Goal: Task Accomplishment & Management: Use online tool/utility

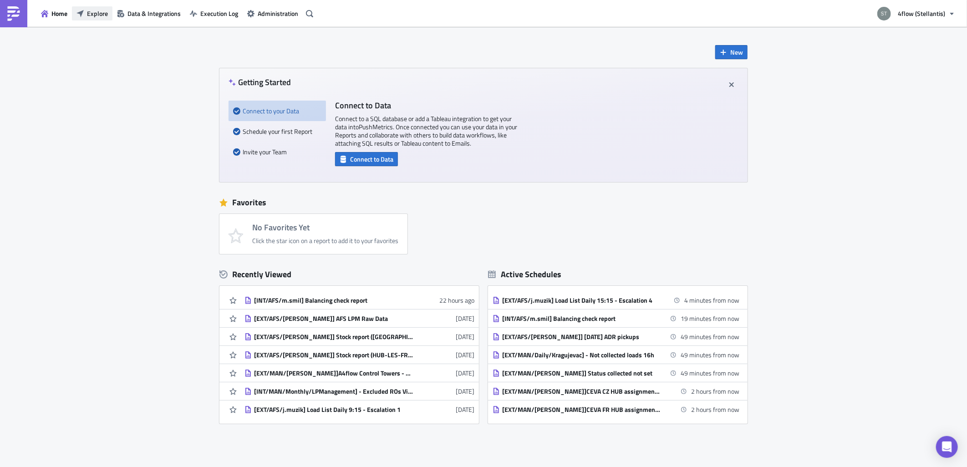
click at [101, 16] on span "Explore" at bounding box center [97, 14] width 21 height 10
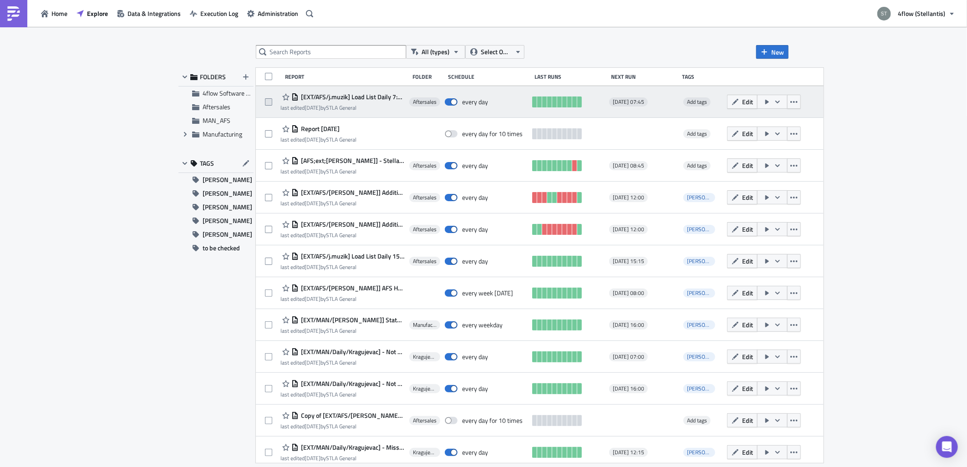
click at [270, 103] on span at bounding box center [268, 101] width 7 height 7
click at [270, 103] on input "checkbox" at bounding box center [270, 102] width 6 height 6
checkbox input "true"
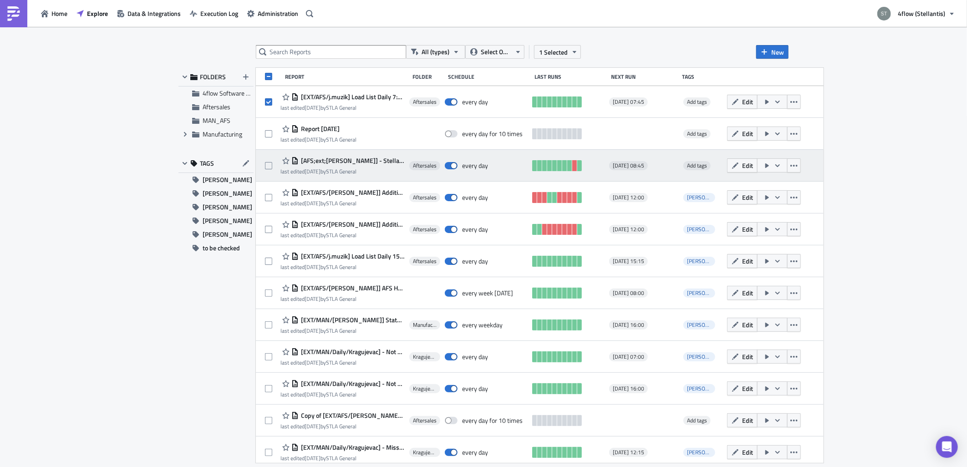
click at [265, 167] on div "[AFS;ext;[PERSON_NAME]] - Stellantis AFS Carrier Compliance Data DHL last edite…" at bounding box center [540, 166] width 568 height 32
click at [270, 165] on span at bounding box center [268, 165] width 7 height 7
click at [270, 165] on input "checkbox" at bounding box center [270, 166] width 6 height 6
checkbox input "true"
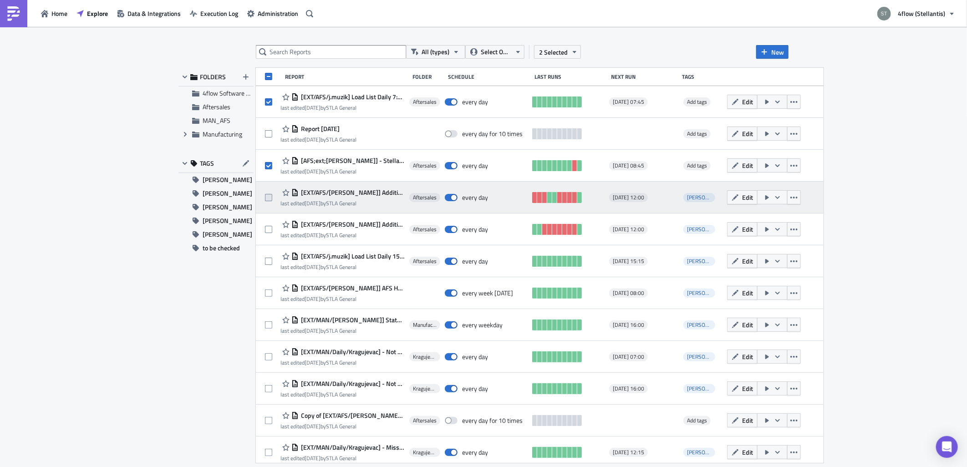
click at [271, 195] on span at bounding box center [268, 197] width 7 height 7
click at [271, 195] on input "checkbox" at bounding box center [270, 198] width 6 height 6
checkbox input "true"
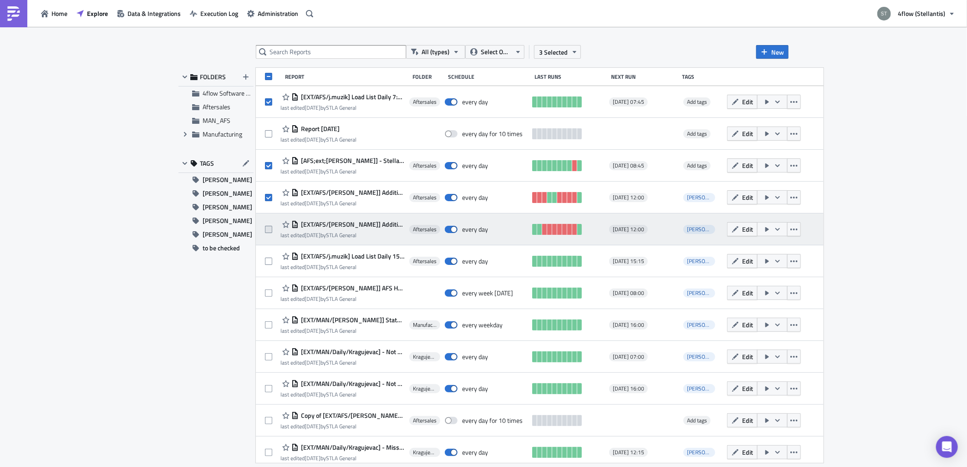
click at [270, 232] on span at bounding box center [268, 229] width 7 height 7
click at [270, 232] on input "checkbox" at bounding box center [270, 230] width 6 height 6
checkbox input "true"
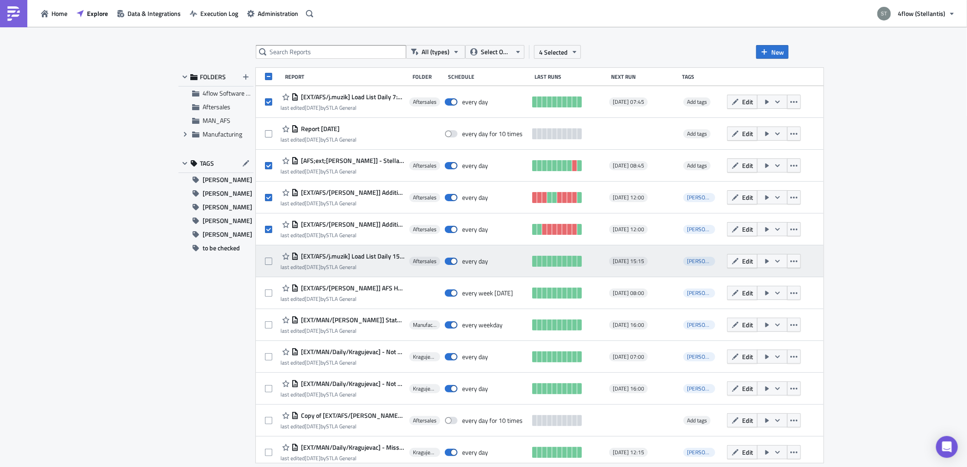
click at [271, 270] on div at bounding box center [272, 261] width 15 height 18
click at [270, 262] on span at bounding box center [268, 261] width 7 height 7
click at [270, 262] on input "checkbox" at bounding box center [270, 262] width 6 height 6
checkbox input "true"
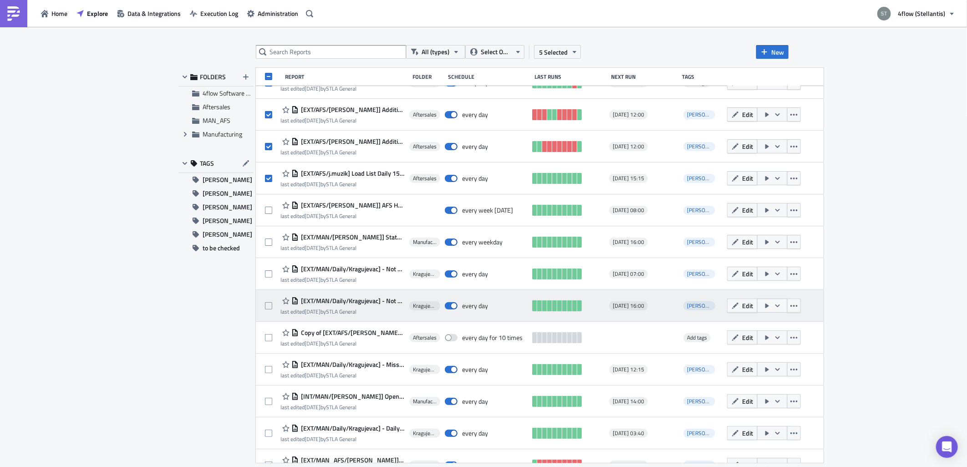
scroll to position [101, 0]
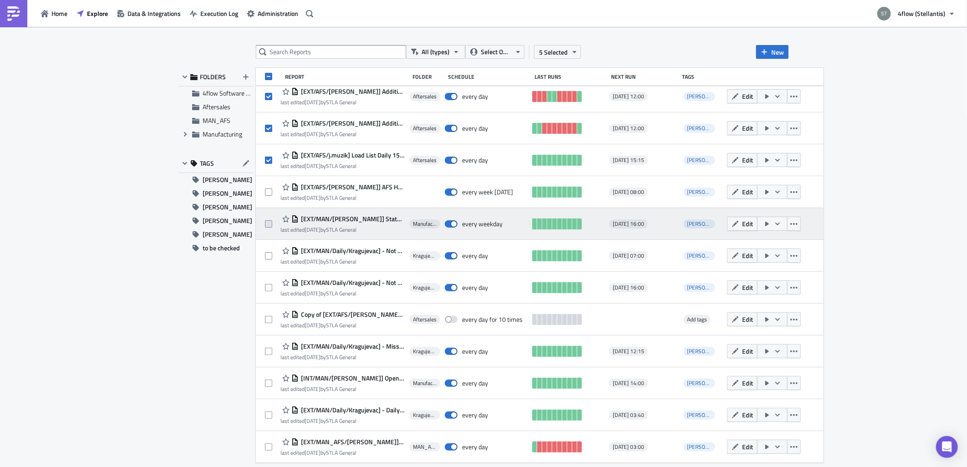
click at [269, 225] on span at bounding box center [268, 223] width 7 height 7
click at [269, 225] on input "checkbox" at bounding box center [270, 224] width 6 height 6
checkbox input "true"
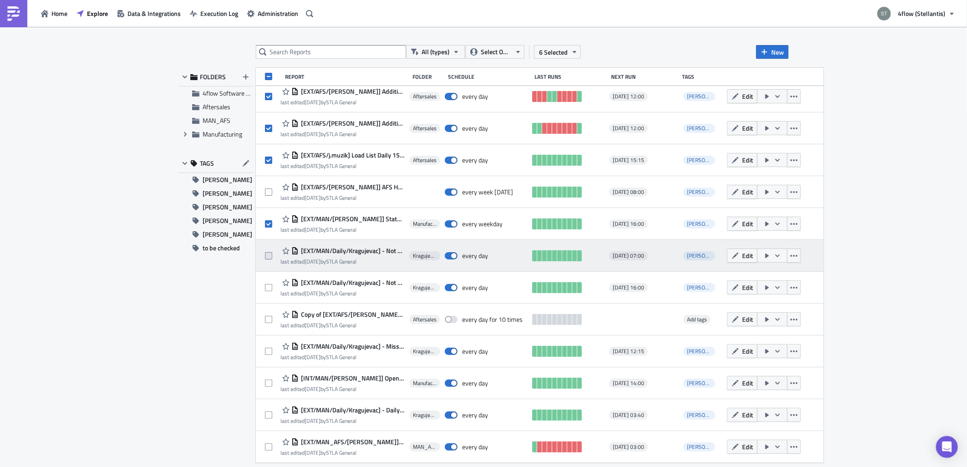
click at [269, 254] on span at bounding box center [268, 255] width 7 height 7
click at [269, 254] on input "checkbox" at bounding box center [270, 256] width 6 height 6
checkbox input "true"
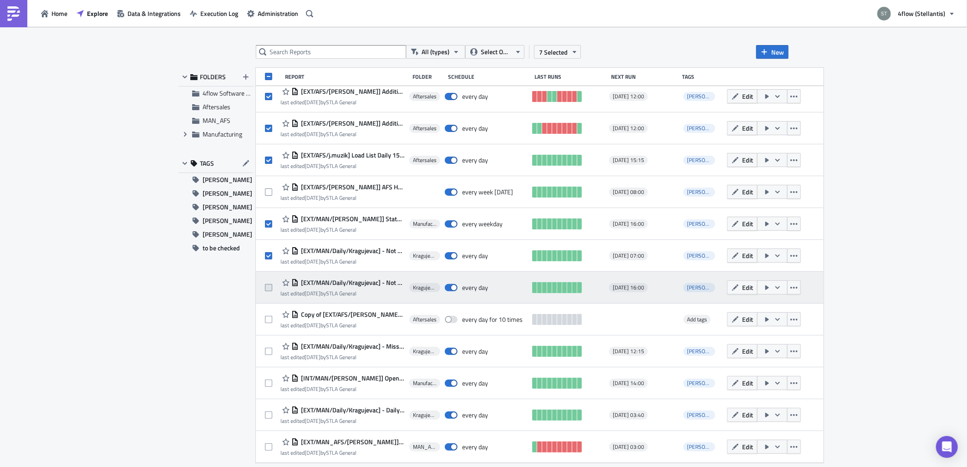
click at [270, 290] on span at bounding box center [268, 287] width 7 height 7
click at [270, 290] on input "checkbox" at bounding box center [270, 288] width 6 height 6
checkbox input "true"
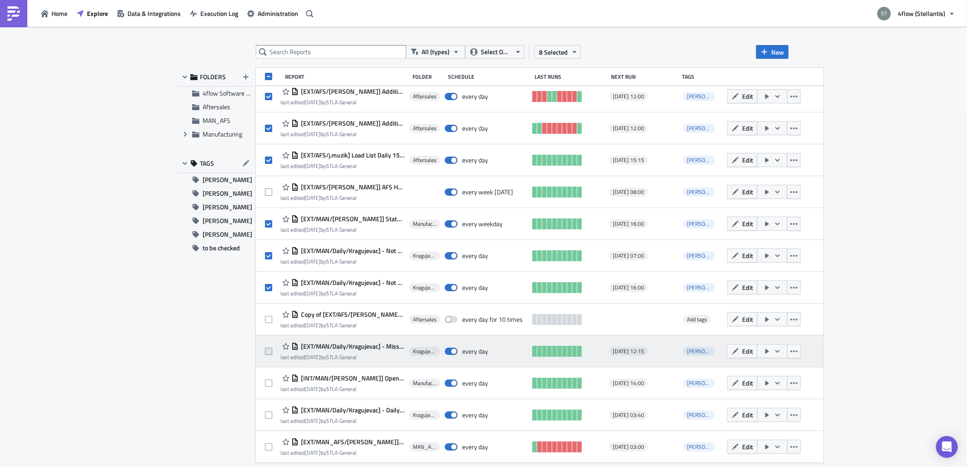
click at [270, 349] on span at bounding box center [268, 351] width 7 height 7
click at [270, 349] on input "checkbox" at bounding box center [270, 352] width 6 height 6
checkbox input "true"
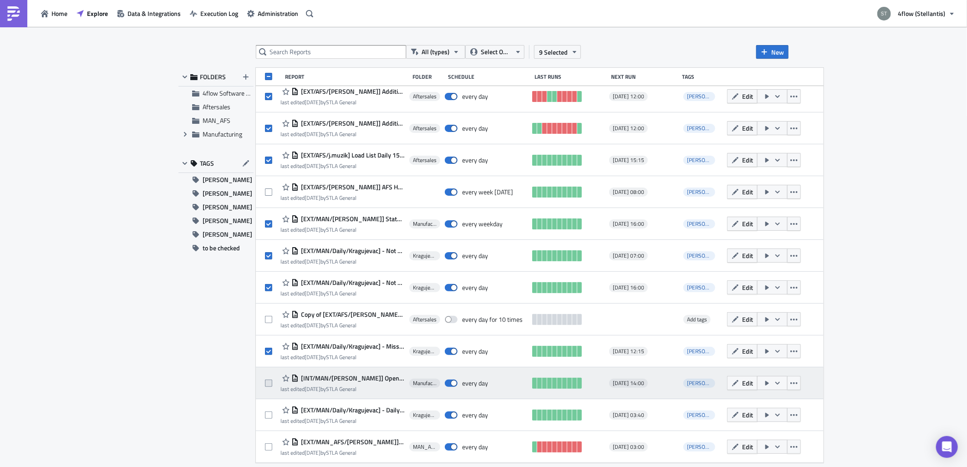
click at [271, 383] on span at bounding box center [268, 383] width 7 height 7
click at [271, 383] on input "checkbox" at bounding box center [270, 384] width 6 height 6
checkbox input "true"
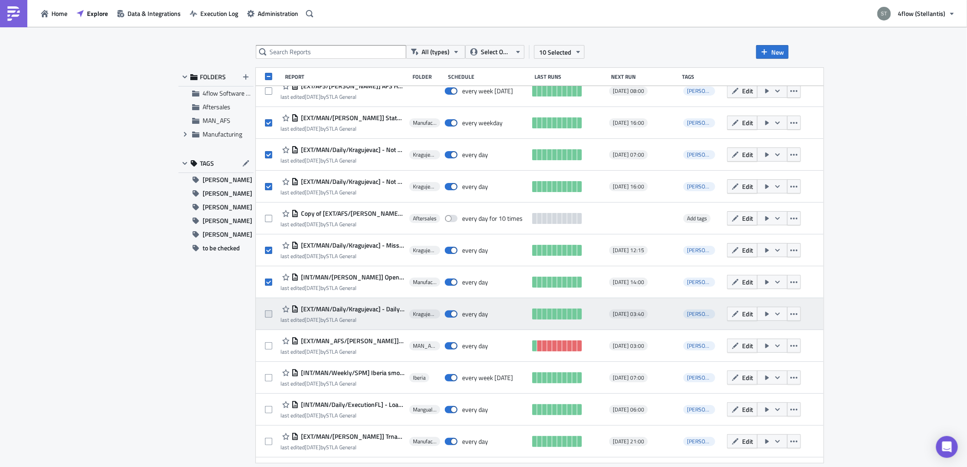
click at [267, 312] on span at bounding box center [268, 314] width 7 height 7
click at [267, 312] on input "checkbox" at bounding box center [270, 315] width 6 height 6
checkbox input "true"
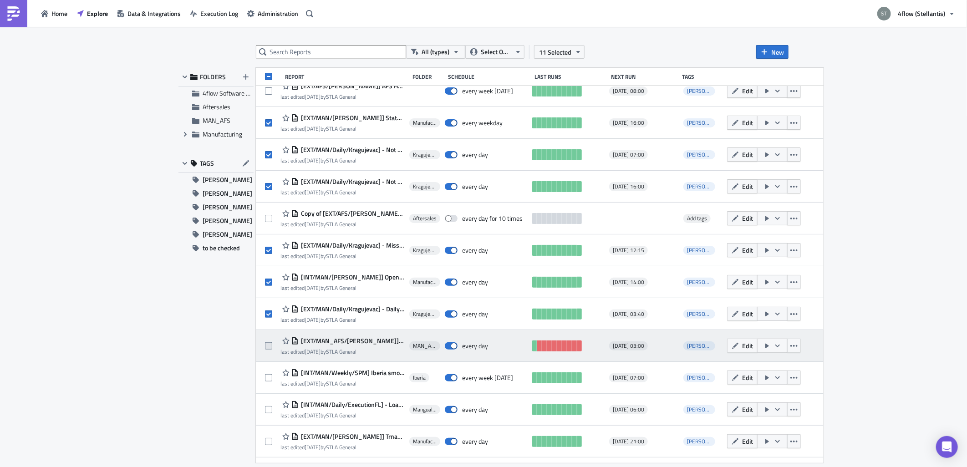
click at [271, 349] on label at bounding box center [271, 346] width 12 height 8
click at [271, 349] on input "checkbox" at bounding box center [270, 346] width 6 height 6
checkbox input "true"
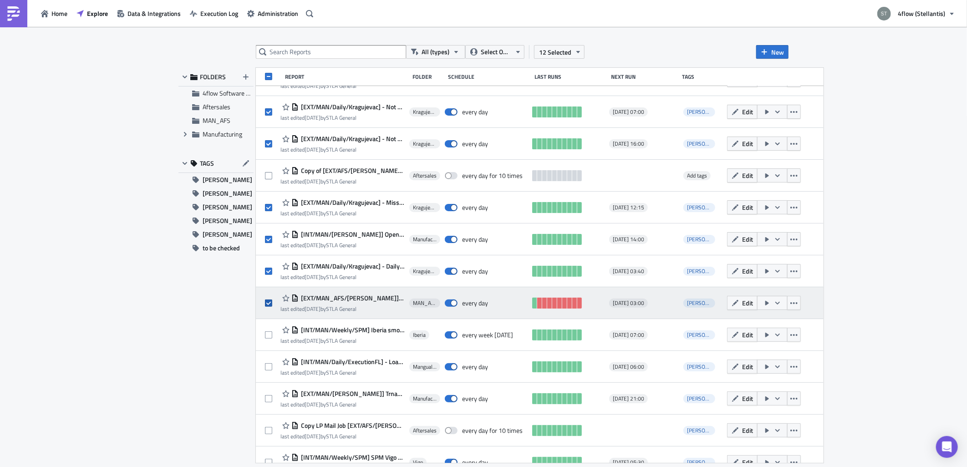
scroll to position [303, 0]
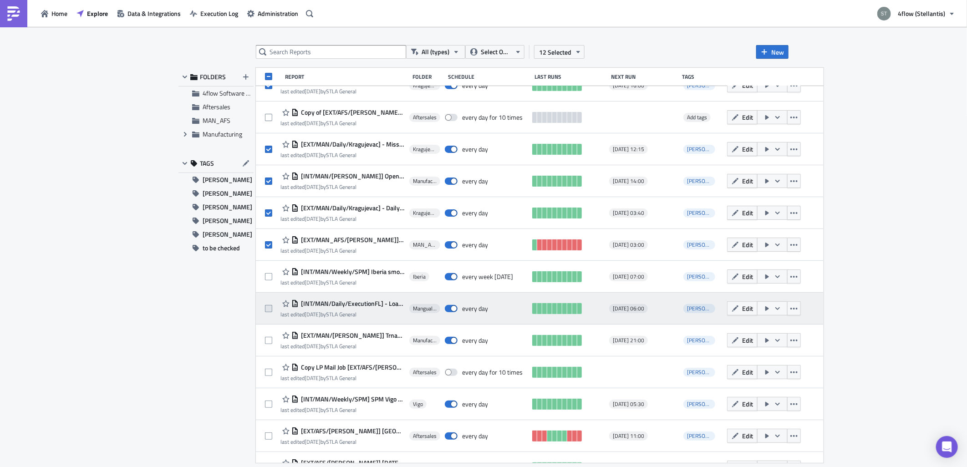
click at [270, 311] on span at bounding box center [268, 308] width 7 height 7
click at [270, 311] on input "checkbox" at bounding box center [270, 309] width 6 height 6
checkbox input "true"
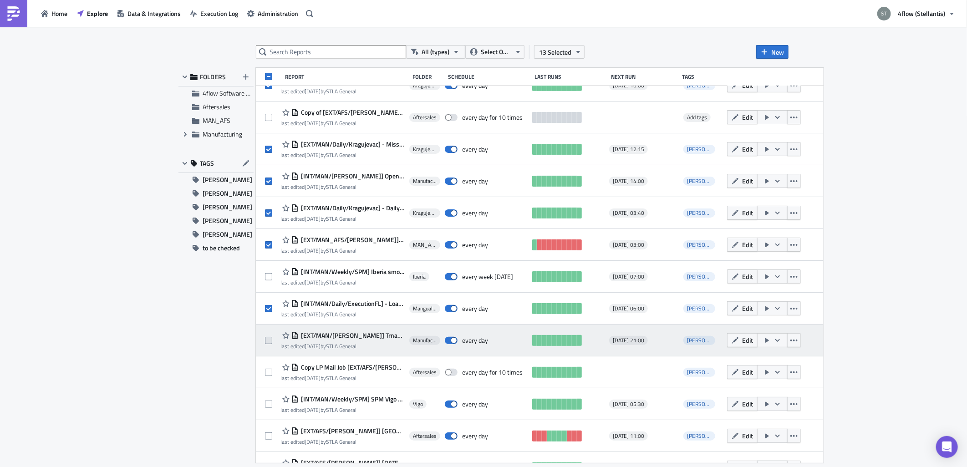
click at [271, 338] on span at bounding box center [268, 340] width 7 height 7
click at [271, 338] on input "checkbox" at bounding box center [270, 341] width 6 height 6
checkbox input "true"
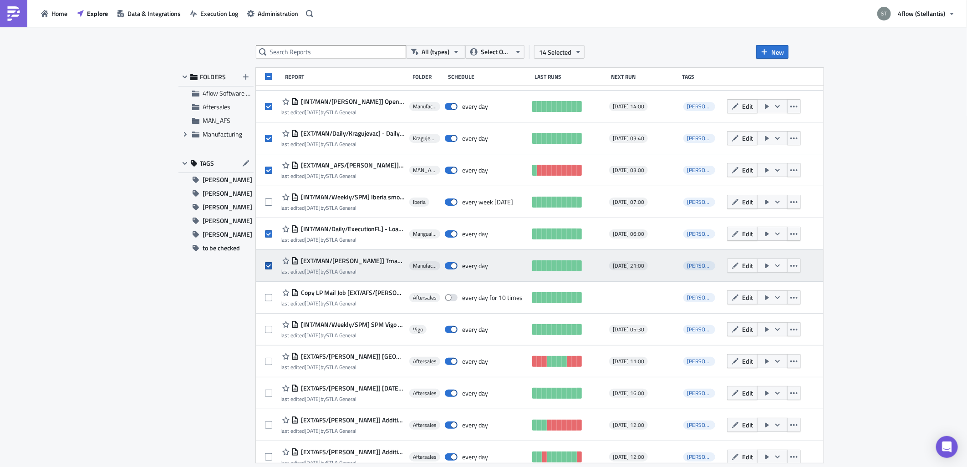
scroll to position [404, 0]
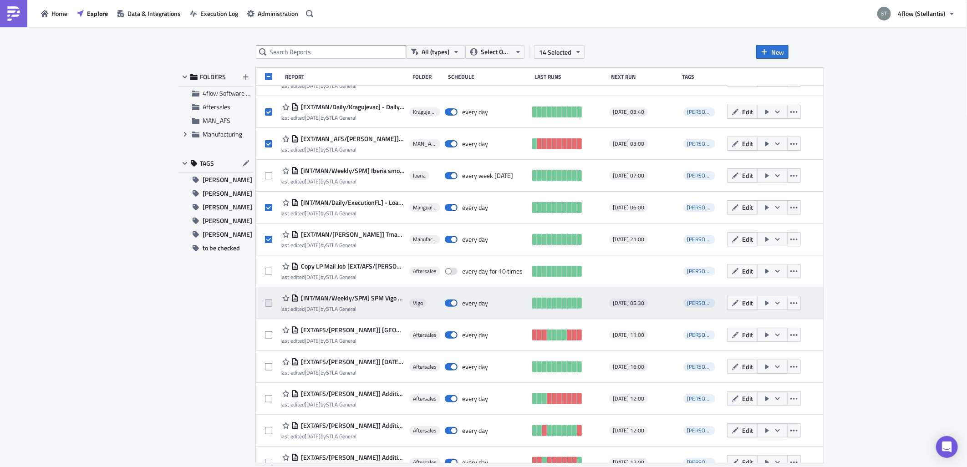
click at [268, 301] on span at bounding box center [268, 303] width 7 height 7
click at [268, 301] on input "checkbox" at bounding box center [270, 304] width 6 height 6
checkbox input "true"
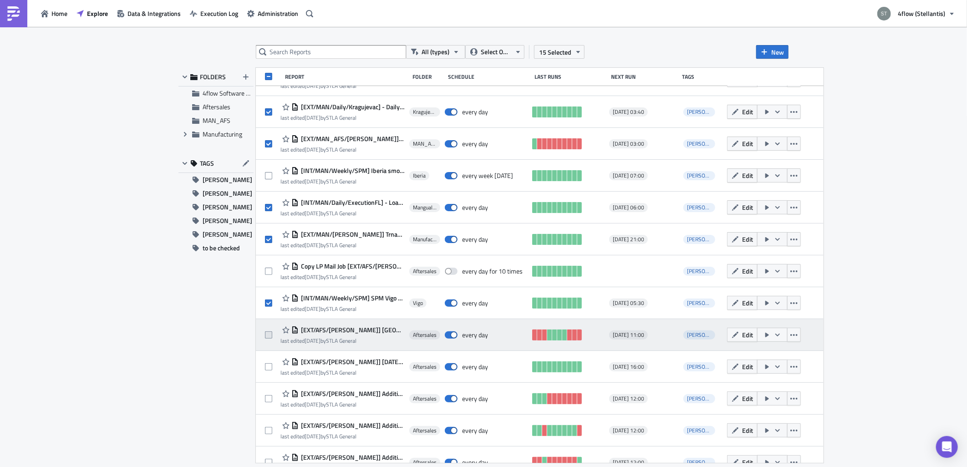
click at [270, 337] on span at bounding box center [268, 335] width 7 height 7
click at [270, 337] on input "checkbox" at bounding box center [270, 336] width 6 height 6
checkbox input "true"
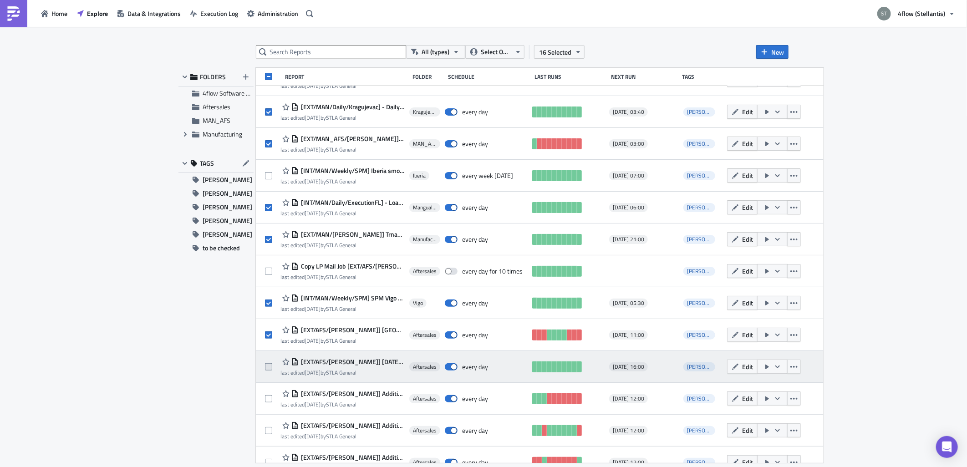
click at [270, 368] on span at bounding box center [268, 366] width 7 height 7
click at [270, 368] on input "checkbox" at bounding box center [270, 367] width 6 height 6
checkbox input "true"
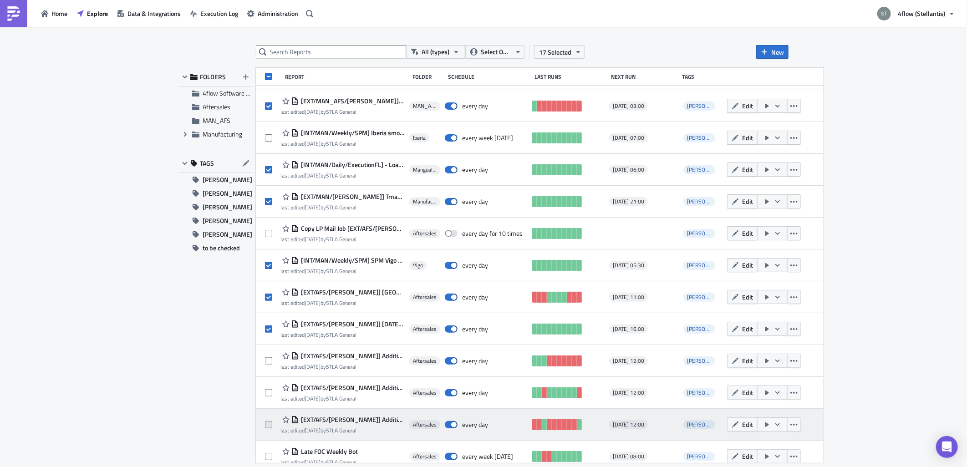
scroll to position [506, 0]
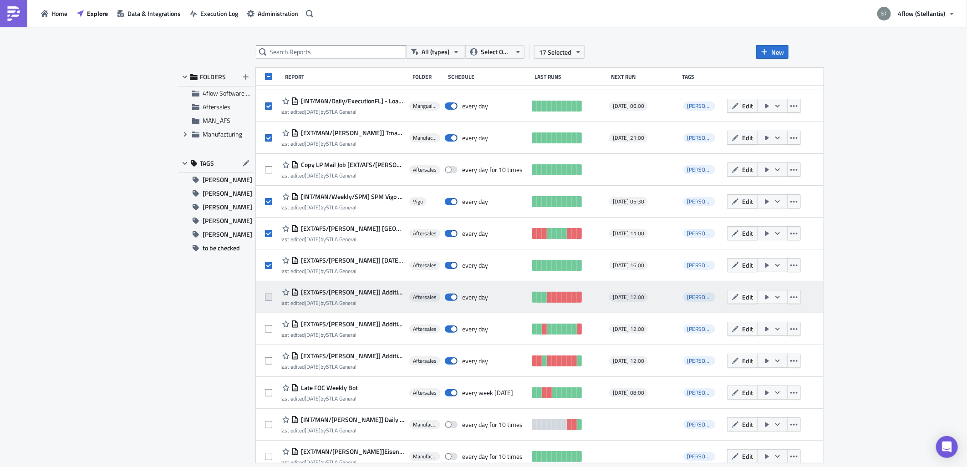
click at [270, 299] on span at bounding box center [268, 297] width 7 height 7
click at [270, 299] on input "checkbox" at bounding box center [270, 298] width 6 height 6
checkbox input "true"
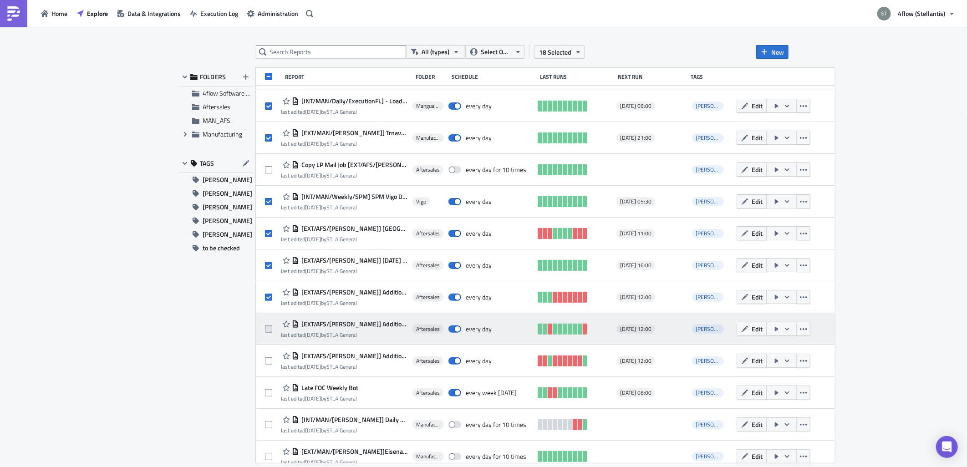
click at [271, 328] on span at bounding box center [268, 329] width 7 height 7
click at [271, 328] on input "checkbox" at bounding box center [270, 330] width 6 height 6
checkbox input "true"
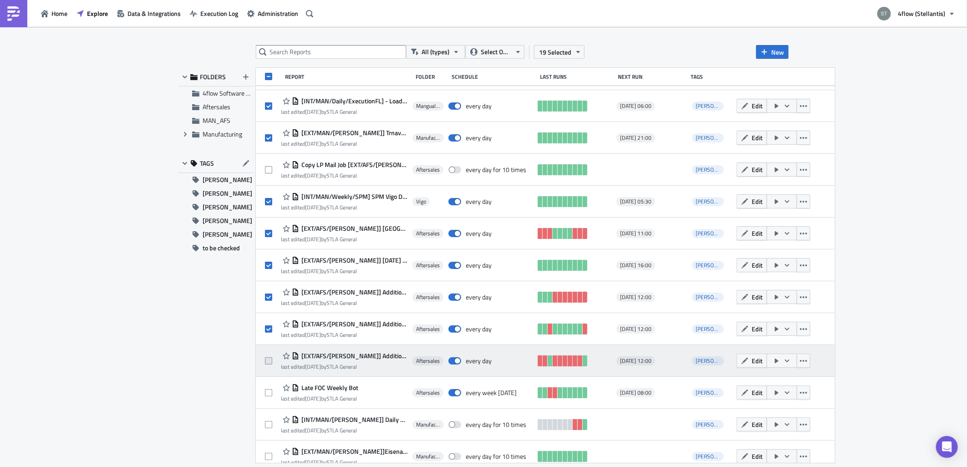
click at [274, 363] on label at bounding box center [271, 361] width 12 height 8
click at [273, 363] on input "checkbox" at bounding box center [270, 361] width 6 height 6
checkbox input "true"
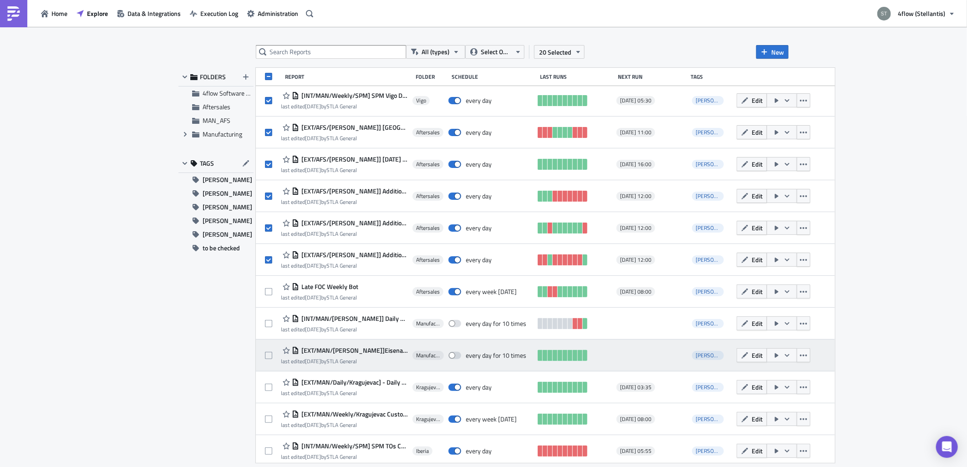
scroll to position [658, 0]
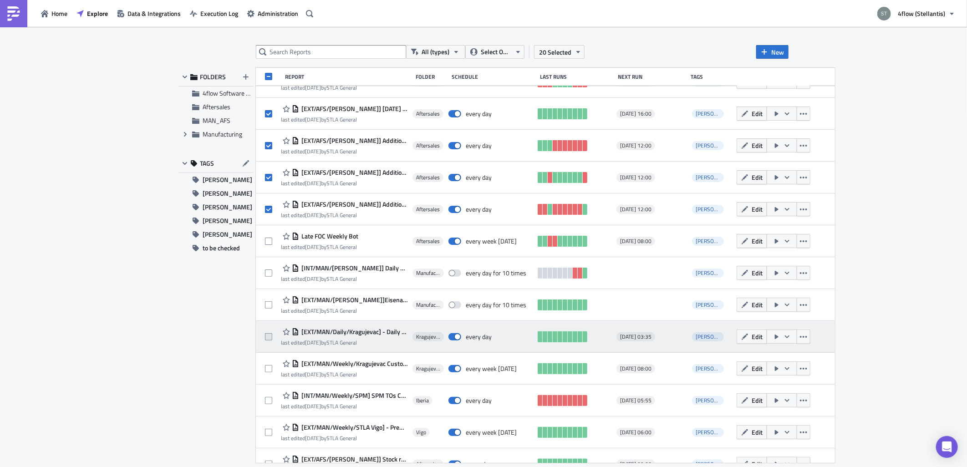
click at [269, 336] on span at bounding box center [268, 336] width 7 height 7
click at [269, 336] on input "checkbox" at bounding box center [270, 337] width 6 height 6
checkbox input "true"
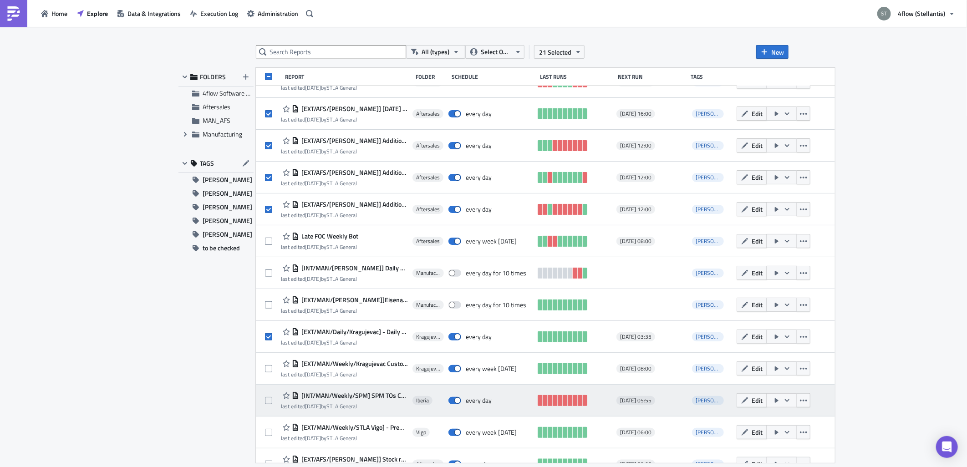
scroll to position [708, 0]
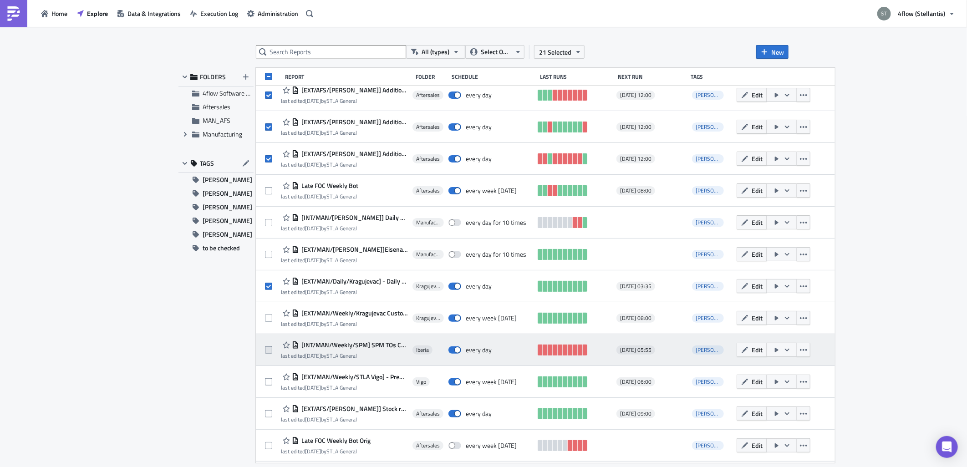
click at [270, 348] on span at bounding box center [268, 350] width 7 height 7
click at [270, 348] on input "checkbox" at bounding box center [270, 351] width 6 height 6
checkbox input "true"
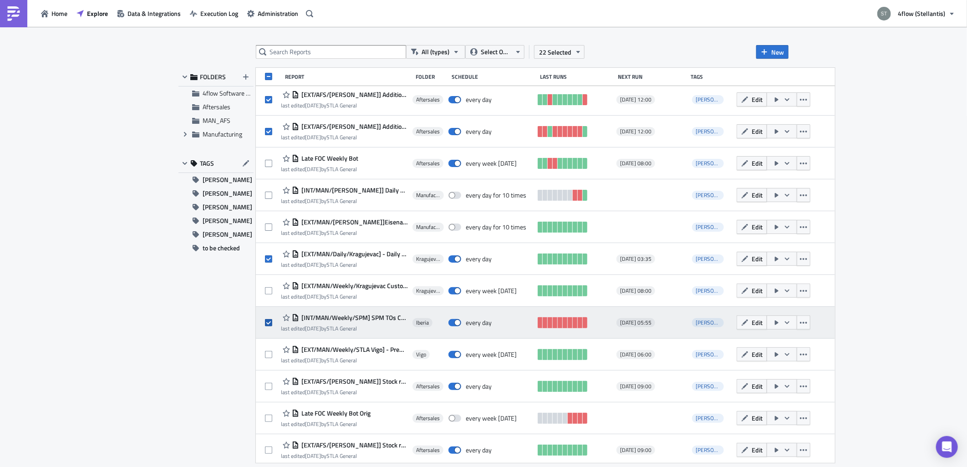
scroll to position [759, 0]
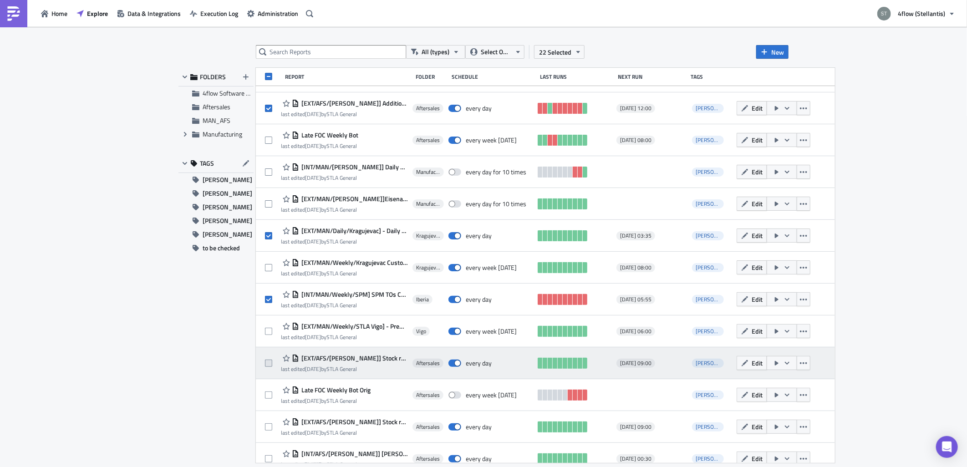
click at [271, 362] on span at bounding box center [268, 363] width 7 height 7
click at [271, 362] on input "checkbox" at bounding box center [270, 364] width 6 height 6
checkbox input "true"
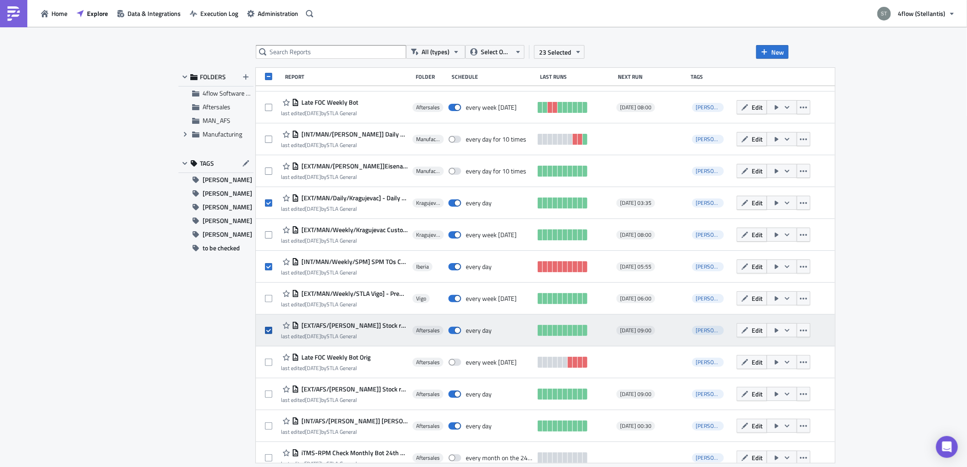
scroll to position [809, 0]
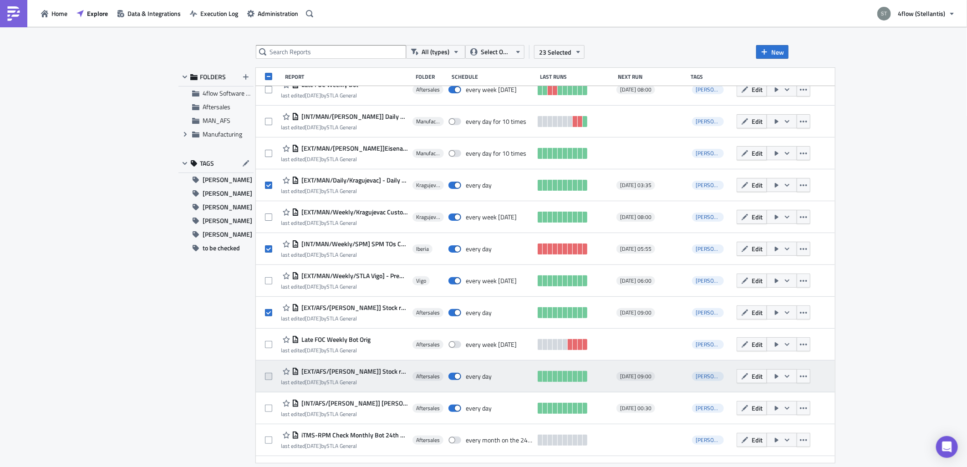
click at [271, 377] on span at bounding box center [268, 376] width 7 height 7
click at [271, 377] on input "checkbox" at bounding box center [270, 377] width 6 height 6
checkbox input "true"
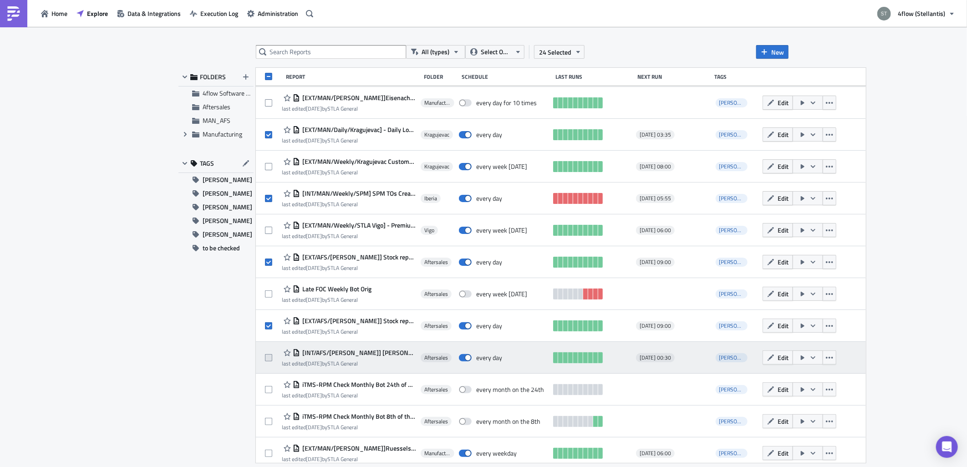
click at [270, 356] on span at bounding box center [268, 357] width 7 height 7
click at [270, 356] on input "checkbox" at bounding box center [270, 358] width 6 height 6
checkbox input "true"
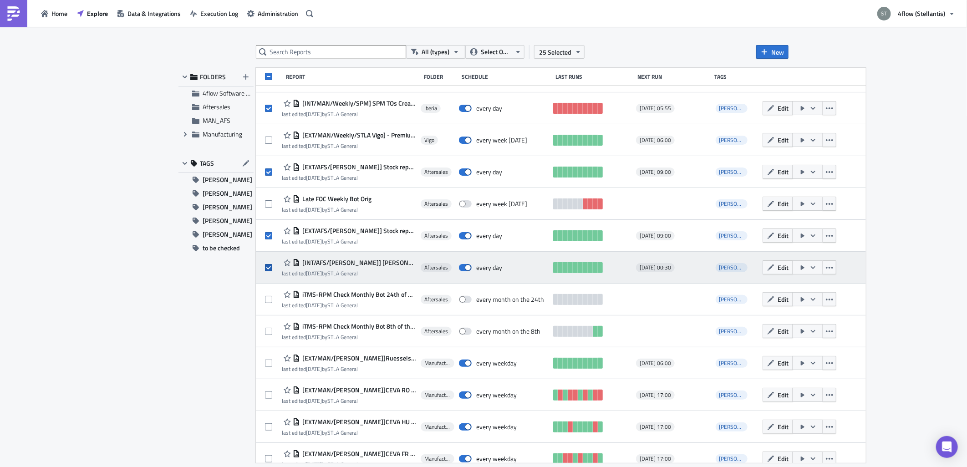
scroll to position [962, 0]
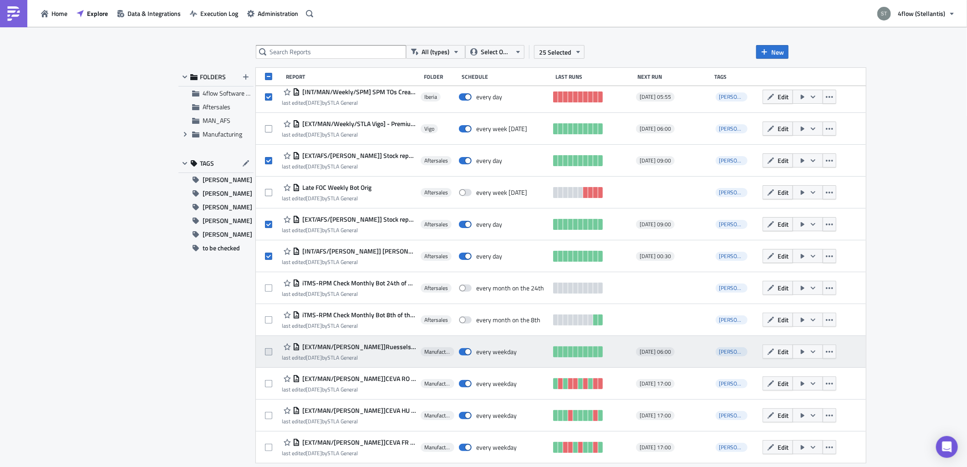
click at [270, 354] on span at bounding box center [268, 351] width 7 height 7
click at [270, 354] on input "checkbox" at bounding box center [270, 352] width 6 height 6
checkbox input "true"
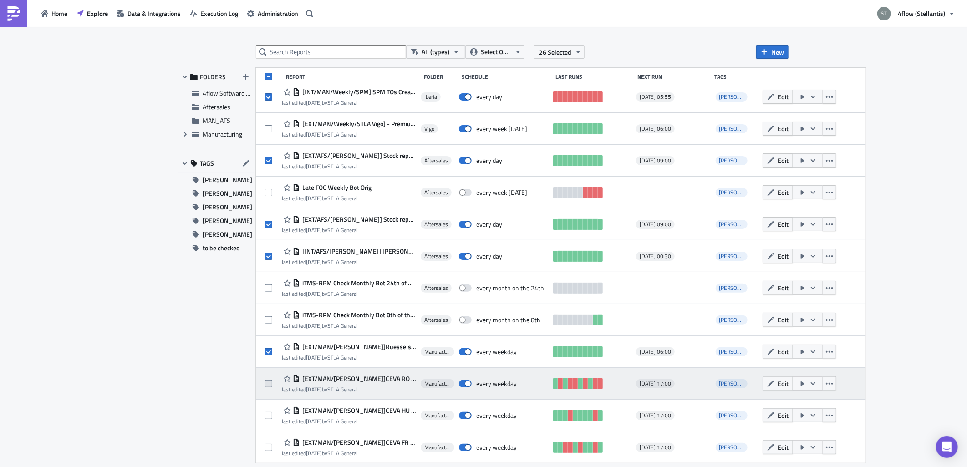
click at [271, 384] on span at bounding box center [268, 383] width 7 height 7
click at [271, 384] on input "checkbox" at bounding box center [270, 384] width 6 height 6
checkbox input "true"
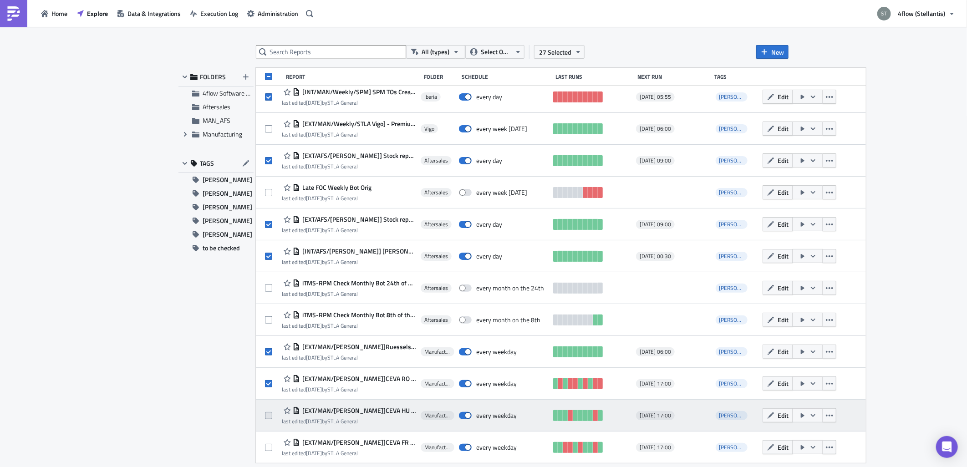
click at [271, 413] on span at bounding box center [268, 415] width 7 height 7
click at [271, 413] on input "checkbox" at bounding box center [270, 416] width 6 height 6
checkbox input "true"
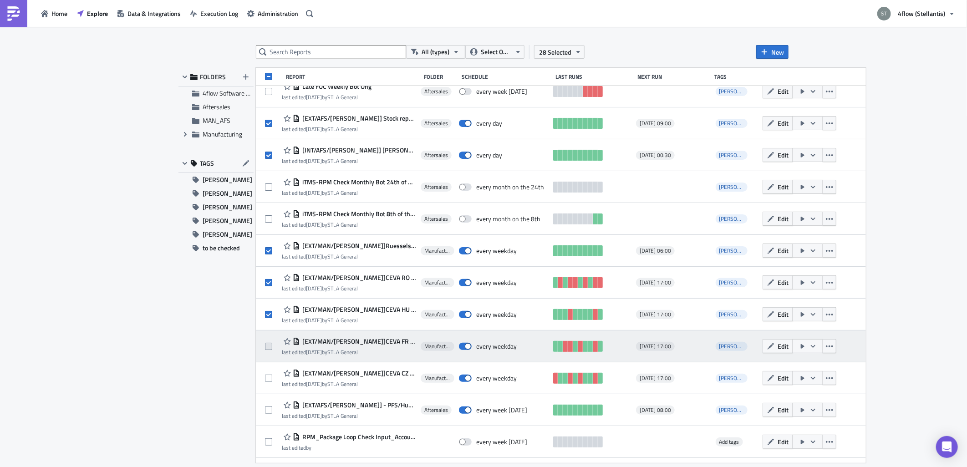
click at [271, 344] on span at bounding box center [268, 346] width 7 height 7
click at [271, 344] on input "checkbox" at bounding box center [270, 347] width 6 height 6
checkbox input "true"
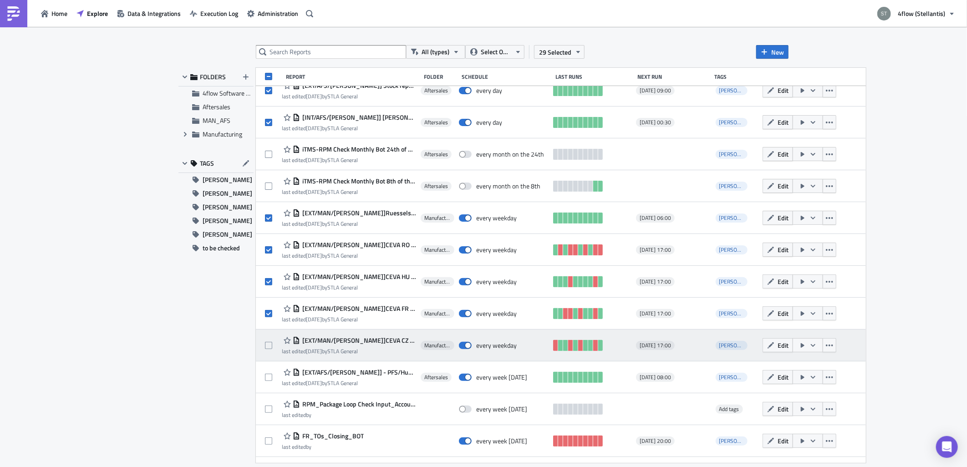
scroll to position [1113, 0]
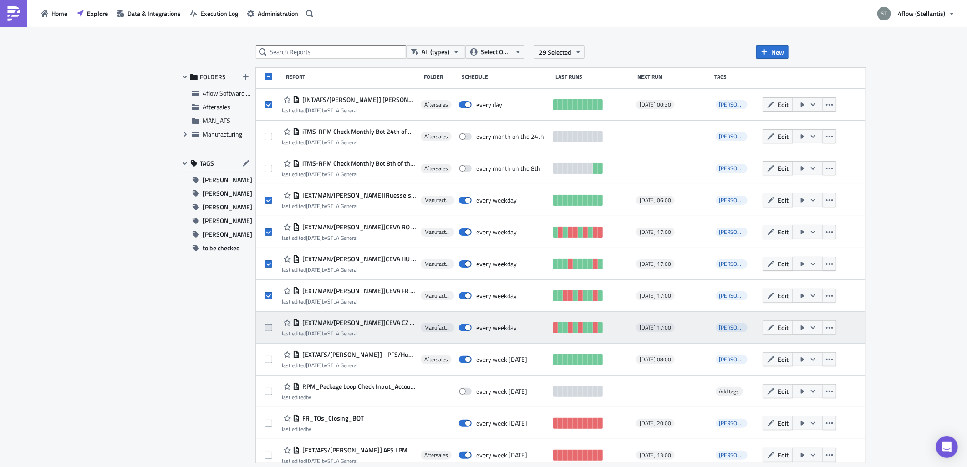
click at [267, 328] on span at bounding box center [268, 327] width 7 height 7
click at [267, 328] on input "checkbox" at bounding box center [270, 328] width 6 height 6
checkbox input "true"
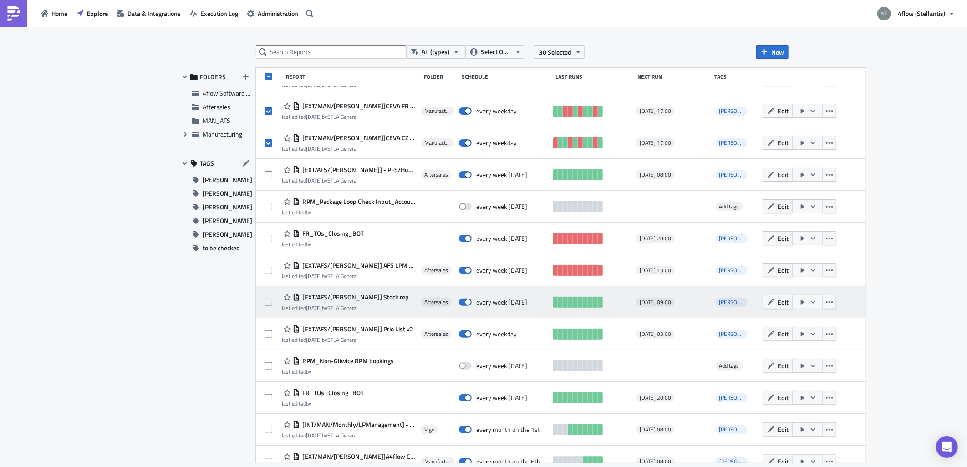
scroll to position [1315, 0]
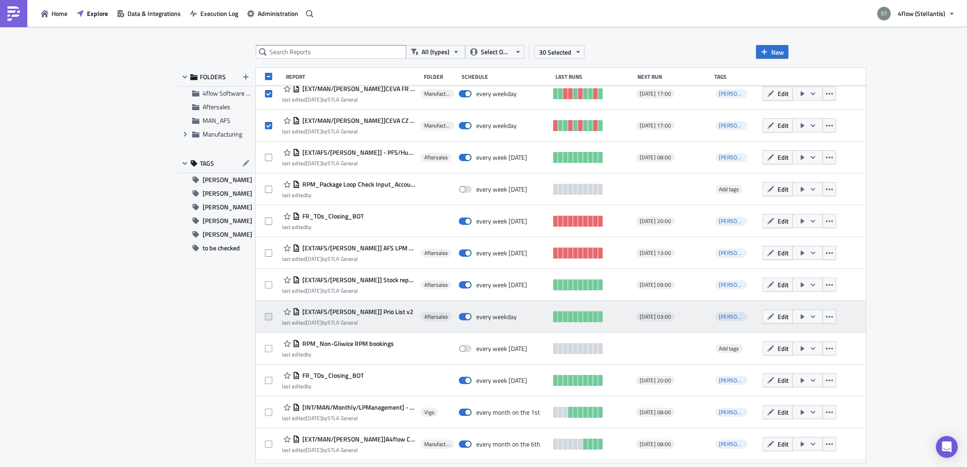
click at [267, 316] on span at bounding box center [268, 316] width 7 height 7
click at [267, 316] on input "checkbox" at bounding box center [270, 317] width 6 height 6
checkbox input "true"
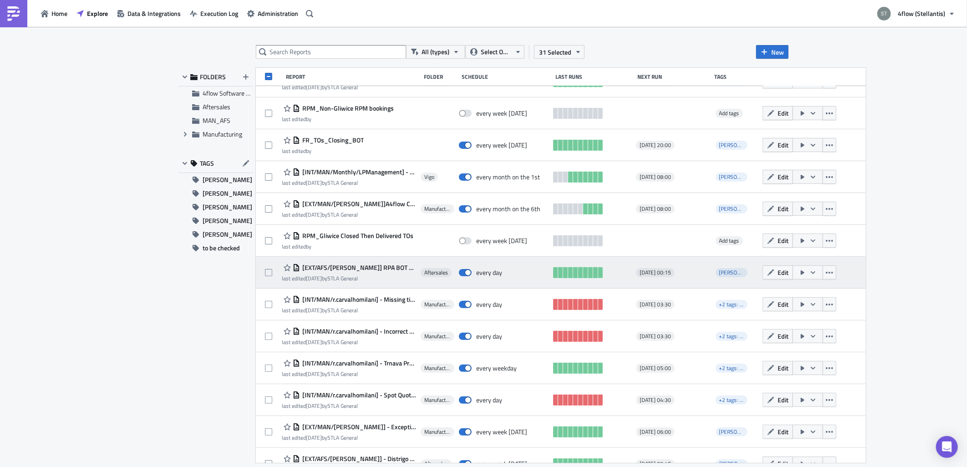
scroll to position [1569, 0]
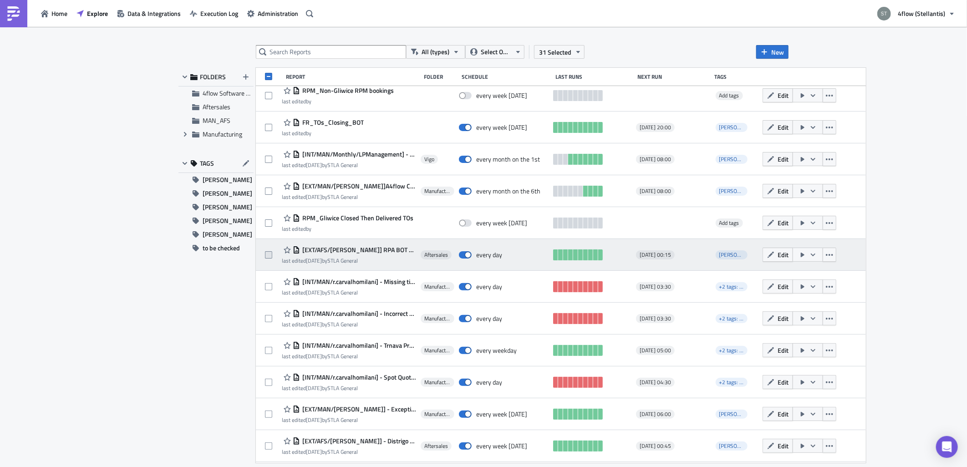
click at [271, 254] on span at bounding box center [268, 254] width 7 height 7
click at [271, 254] on input "checkbox" at bounding box center [270, 255] width 6 height 6
checkbox input "true"
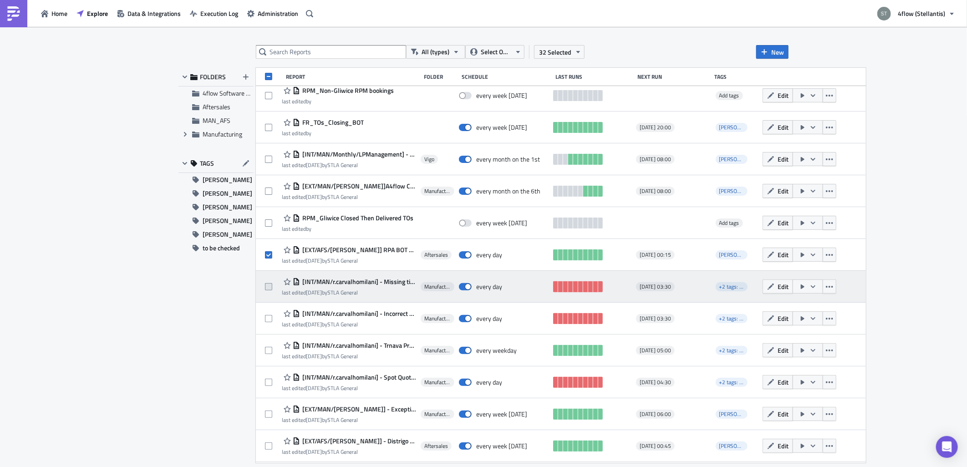
click at [270, 287] on span at bounding box center [268, 286] width 7 height 7
click at [270, 287] on input "checkbox" at bounding box center [270, 287] width 6 height 6
checkbox input "true"
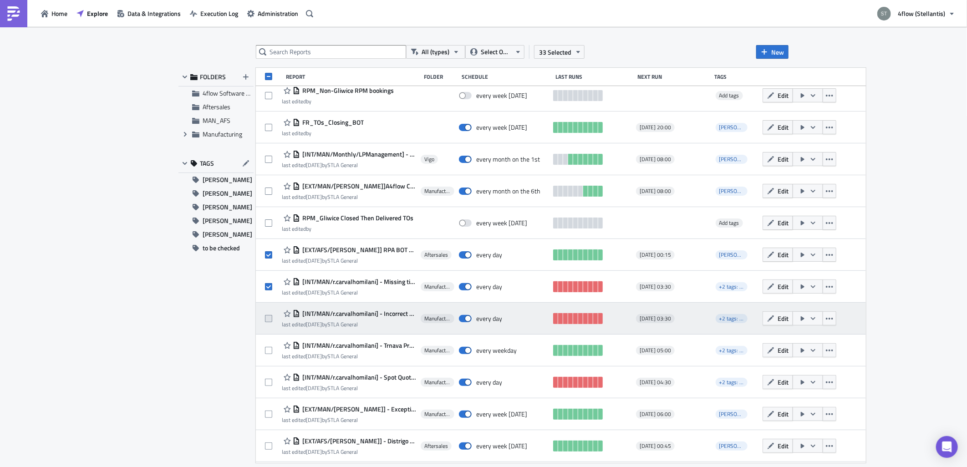
click at [271, 321] on span at bounding box center [268, 318] width 7 height 7
click at [271, 321] on input "checkbox" at bounding box center [270, 319] width 6 height 6
checkbox input "true"
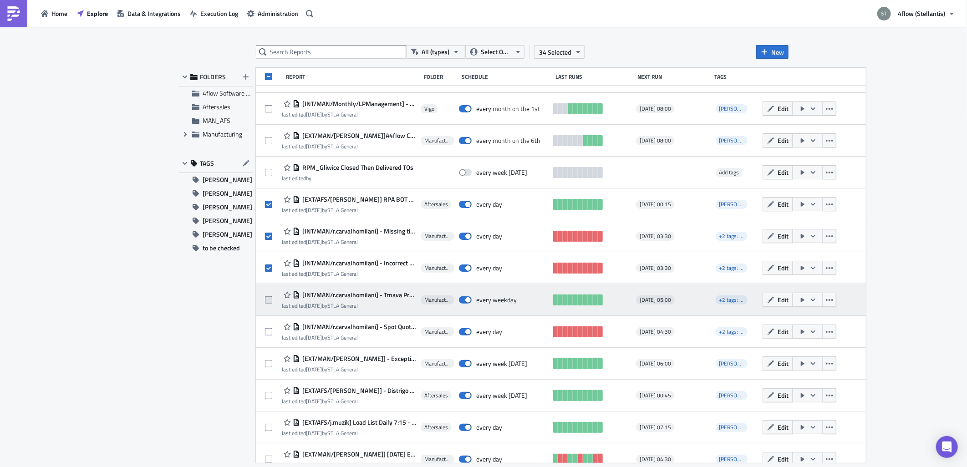
click at [268, 302] on span at bounding box center [268, 300] width 7 height 7
click at [268, 302] on input "checkbox" at bounding box center [270, 300] width 6 height 6
checkbox input "true"
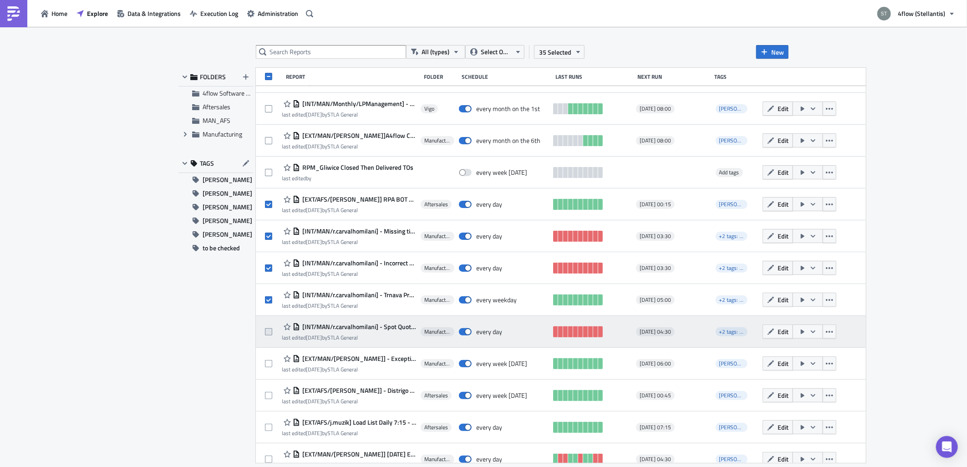
click at [267, 330] on span at bounding box center [268, 331] width 7 height 7
click at [267, 330] on input "checkbox" at bounding box center [270, 332] width 6 height 6
checkbox input "true"
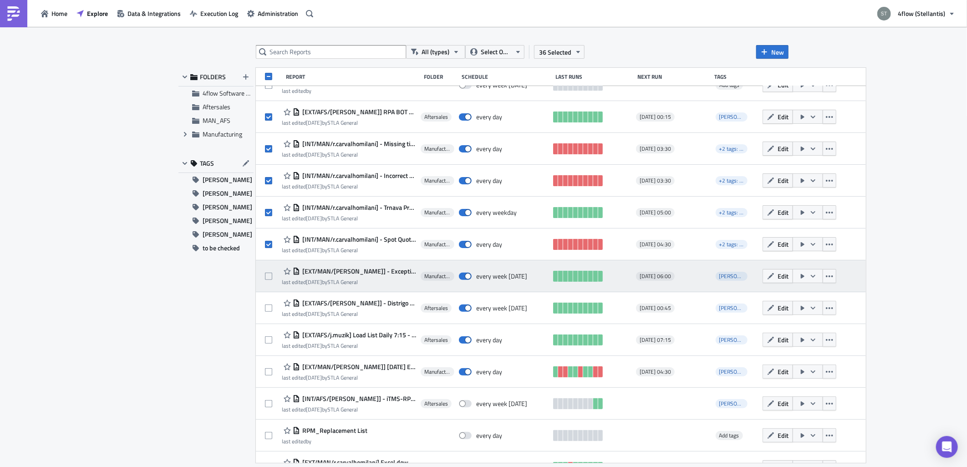
scroll to position [1720, 0]
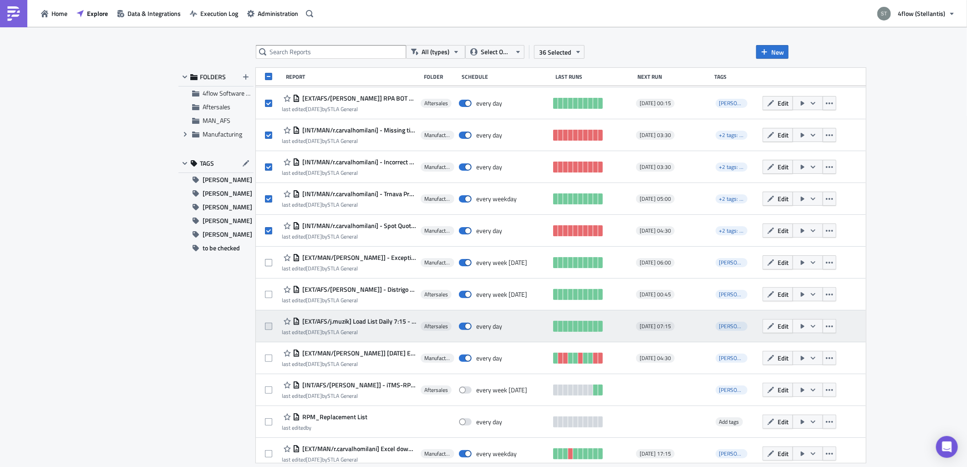
click at [271, 326] on span at bounding box center [268, 326] width 7 height 7
click at [271, 326] on input "checkbox" at bounding box center [270, 327] width 6 height 6
checkbox input "true"
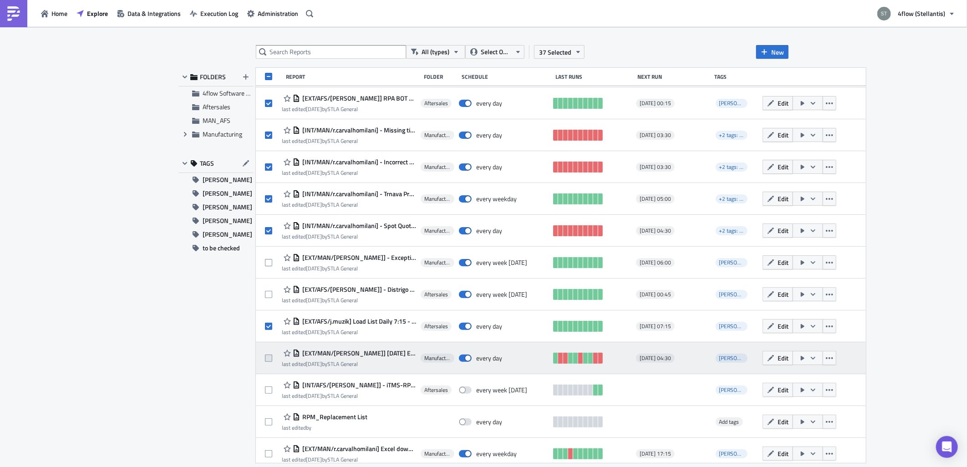
click at [269, 357] on span at bounding box center [268, 358] width 7 height 7
click at [269, 357] on input "checkbox" at bounding box center [270, 359] width 6 height 6
checkbox input "true"
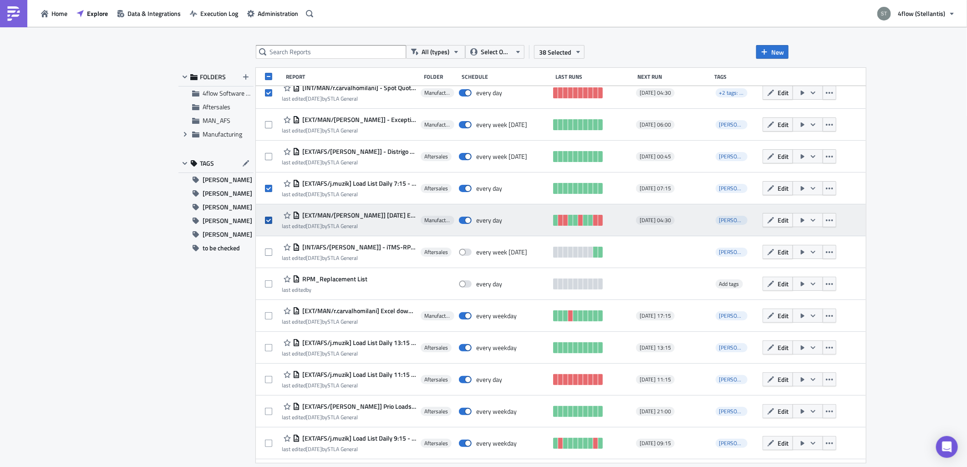
scroll to position [1872, 0]
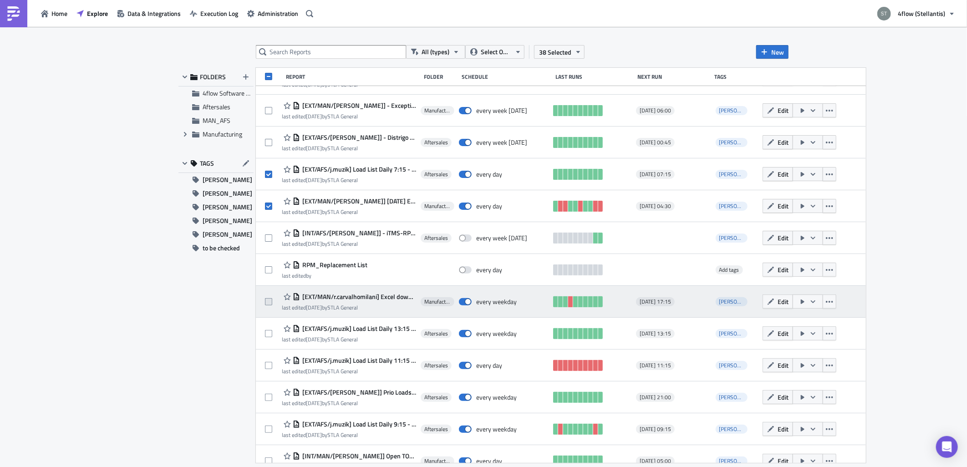
click at [273, 303] on label at bounding box center [271, 302] width 12 height 8
click at [273, 303] on input "checkbox" at bounding box center [270, 302] width 6 height 6
checkbox input "true"
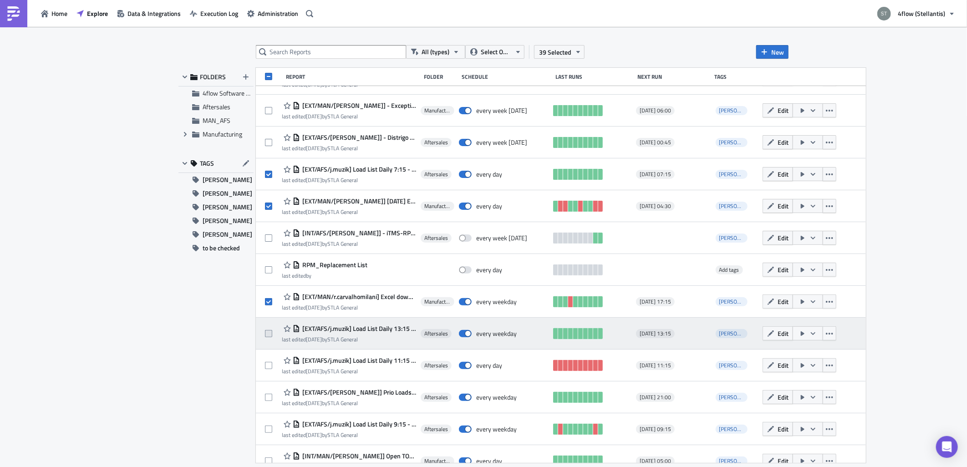
click at [270, 331] on span at bounding box center [268, 333] width 7 height 7
click at [270, 331] on input "checkbox" at bounding box center [270, 334] width 6 height 6
checkbox input "true"
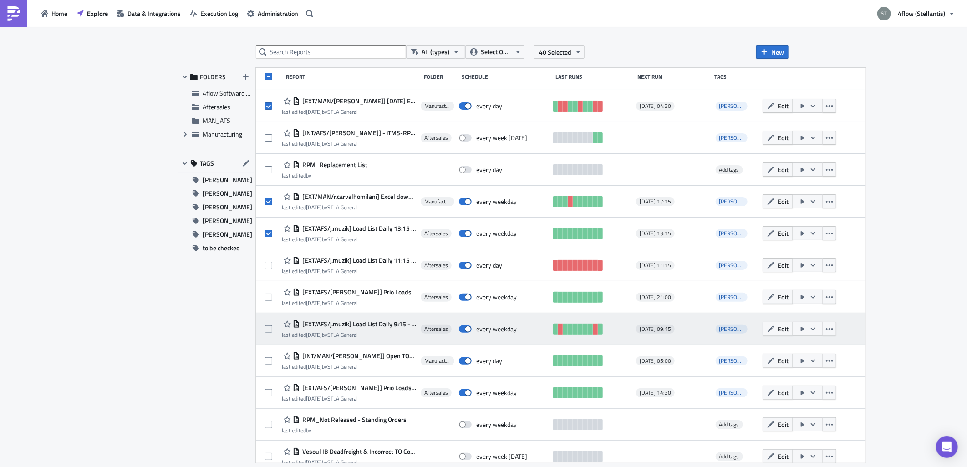
scroll to position [1974, 0]
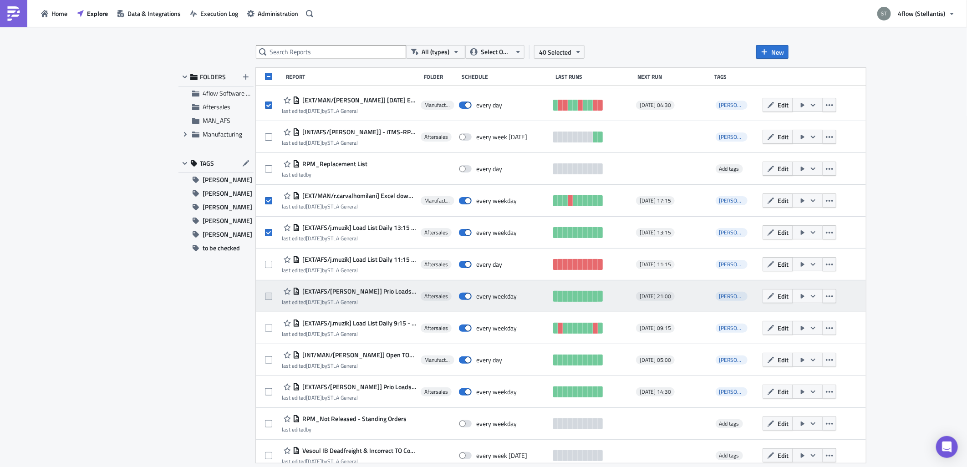
click at [269, 296] on span at bounding box center [268, 296] width 7 height 7
click at [269, 296] on input "checkbox" at bounding box center [270, 297] width 6 height 6
checkbox input "true"
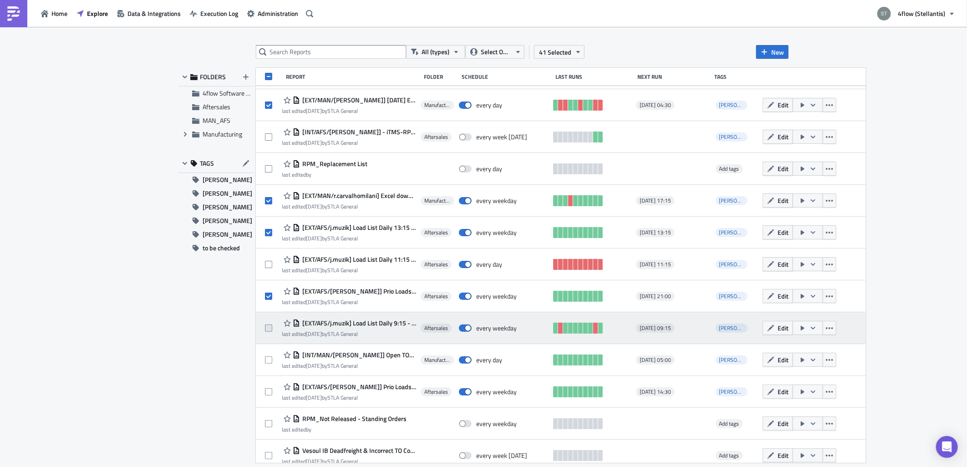
click at [269, 326] on span at bounding box center [268, 328] width 7 height 7
click at [269, 326] on input "checkbox" at bounding box center [270, 329] width 6 height 6
checkbox input "true"
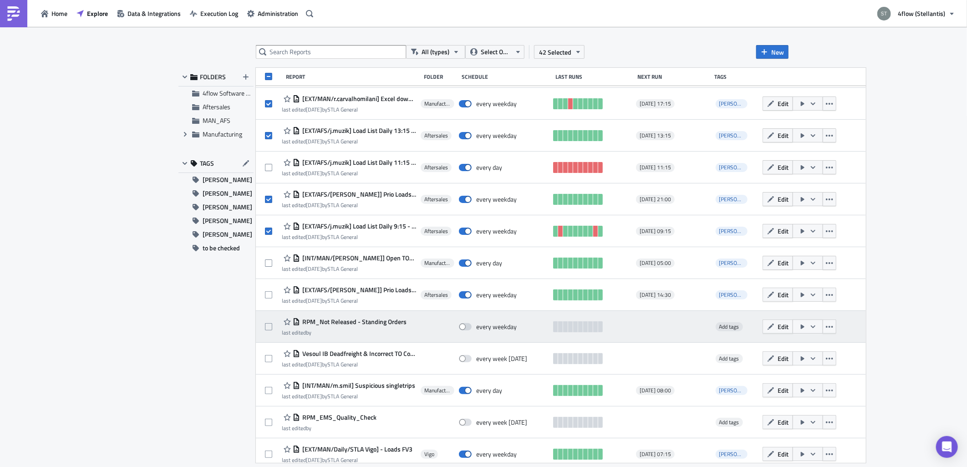
scroll to position [2075, 0]
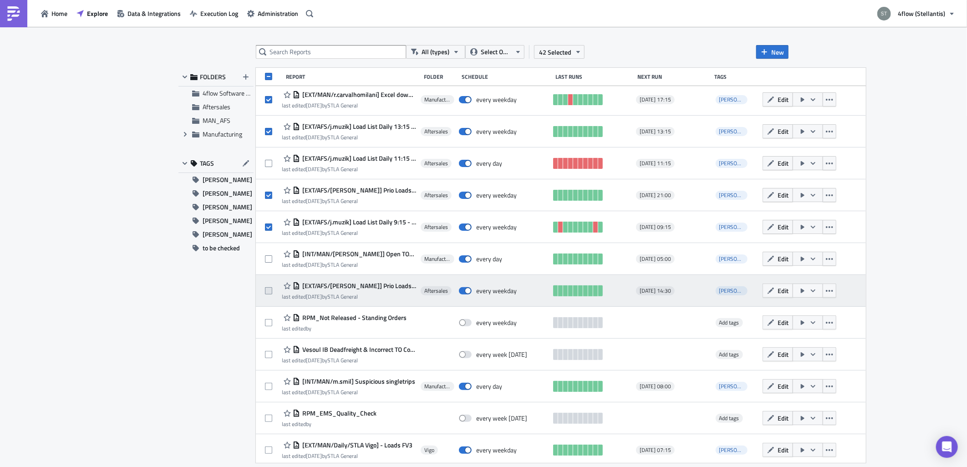
click at [266, 292] on span at bounding box center [268, 290] width 7 height 7
click at [267, 292] on input "checkbox" at bounding box center [270, 291] width 6 height 6
checkbox input "true"
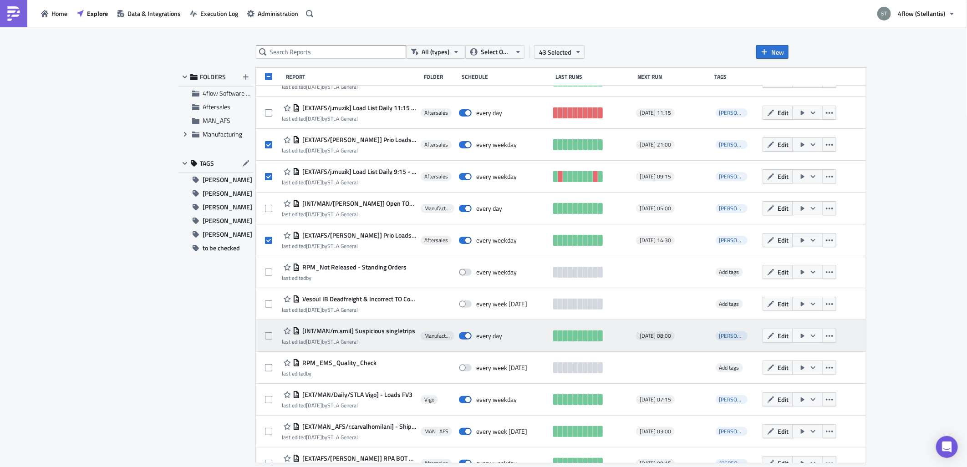
scroll to position [2226, 0]
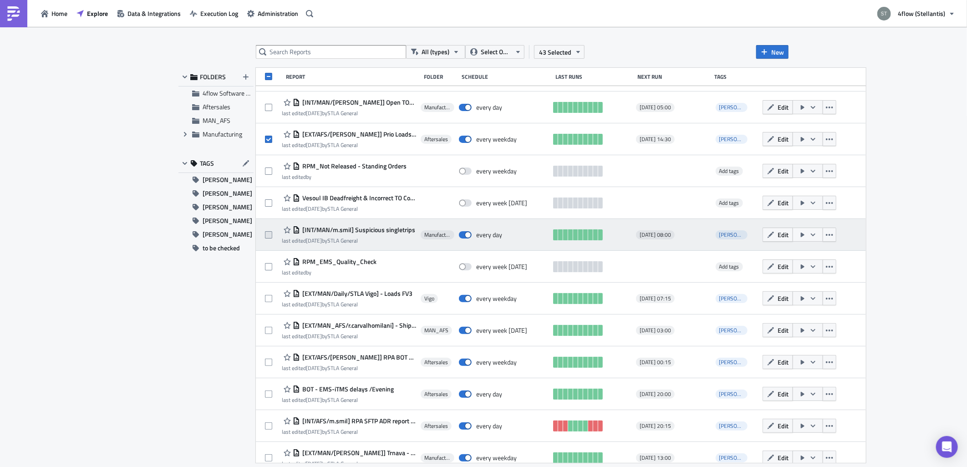
click at [270, 235] on span at bounding box center [268, 234] width 7 height 7
click at [270, 235] on input "checkbox" at bounding box center [270, 235] width 6 height 6
checkbox input "true"
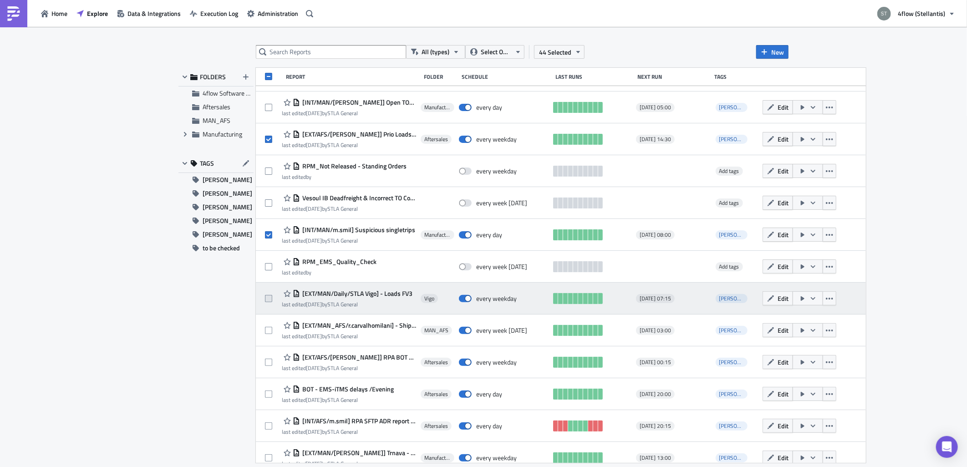
click at [267, 297] on span at bounding box center [268, 298] width 7 height 7
click at [267, 297] on input "checkbox" at bounding box center [270, 299] width 6 height 6
checkbox input "true"
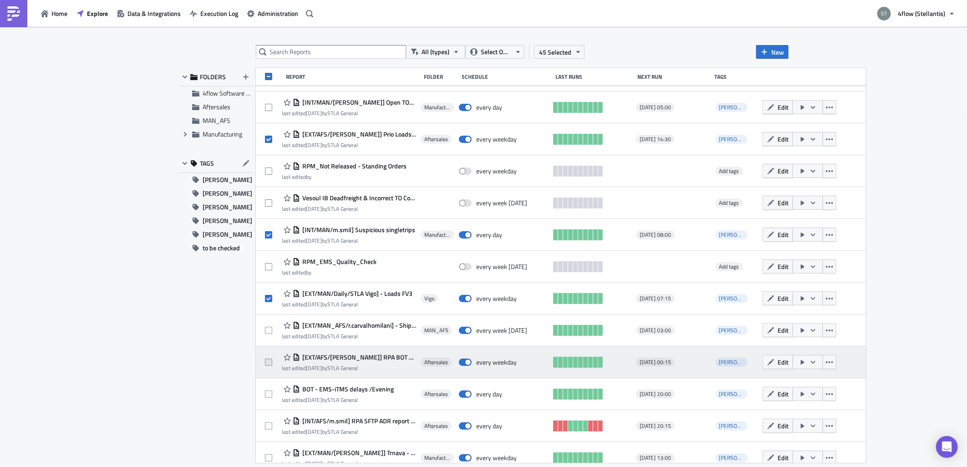
click at [267, 362] on span at bounding box center [268, 362] width 7 height 7
click at [267, 362] on input "checkbox" at bounding box center [270, 363] width 6 height 6
checkbox input "true"
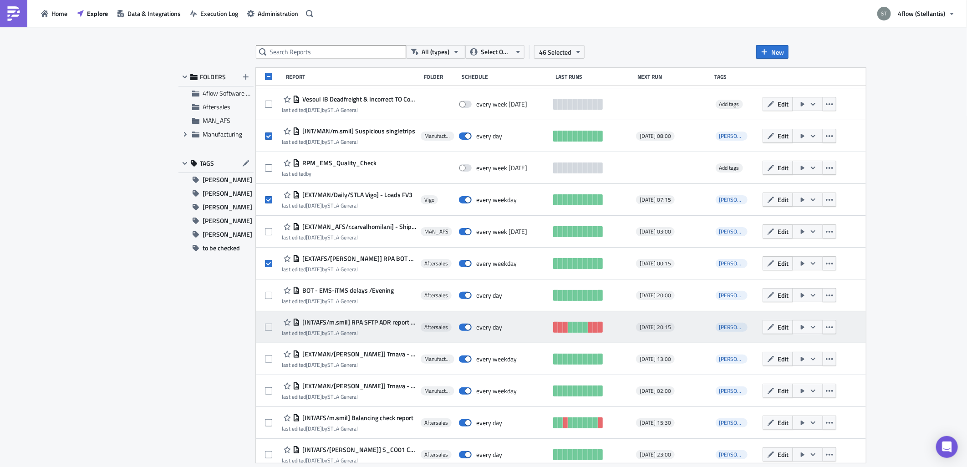
scroll to position [2328, 0]
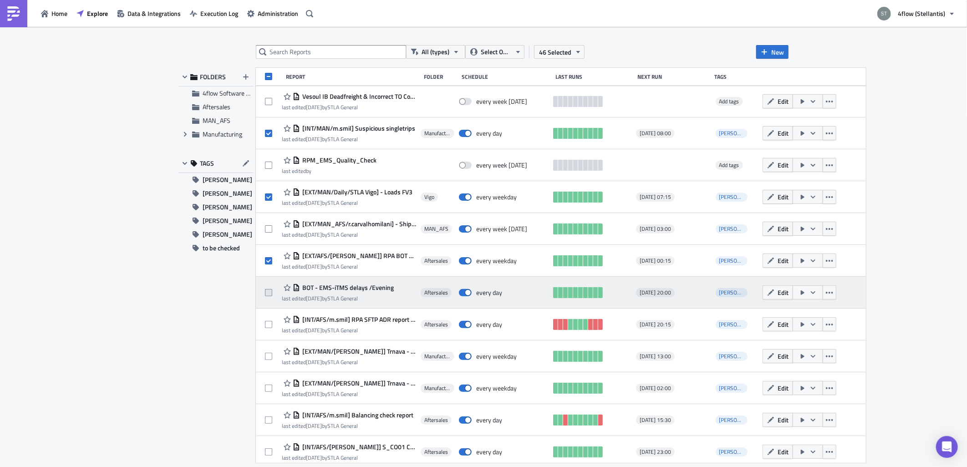
click at [267, 292] on span at bounding box center [268, 292] width 7 height 7
click at [267, 292] on input "checkbox" at bounding box center [270, 293] width 6 height 6
checkbox input "true"
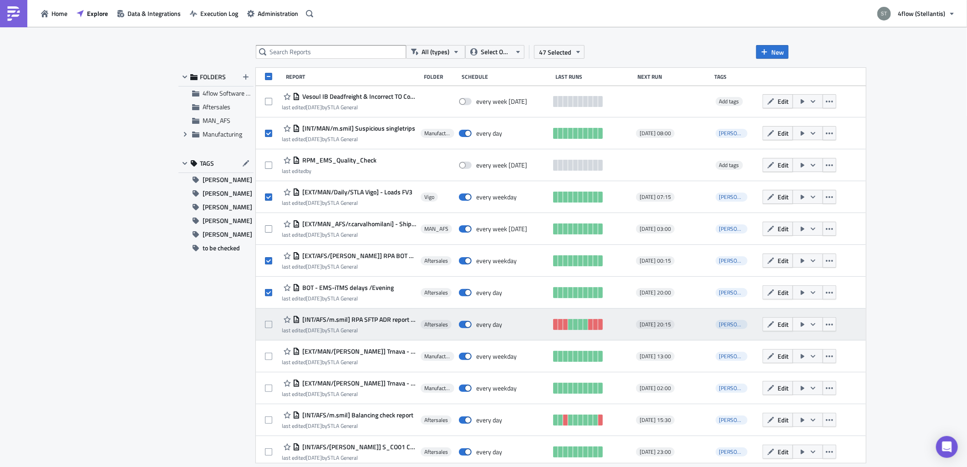
click at [267, 319] on div at bounding box center [273, 325] width 17 height 18
click at [267, 323] on span at bounding box center [268, 324] width 7 height 7
click at [267, 323] on input "checkbox" at bounding box center [270, 325] width 6 height 6
checkbox input "true"
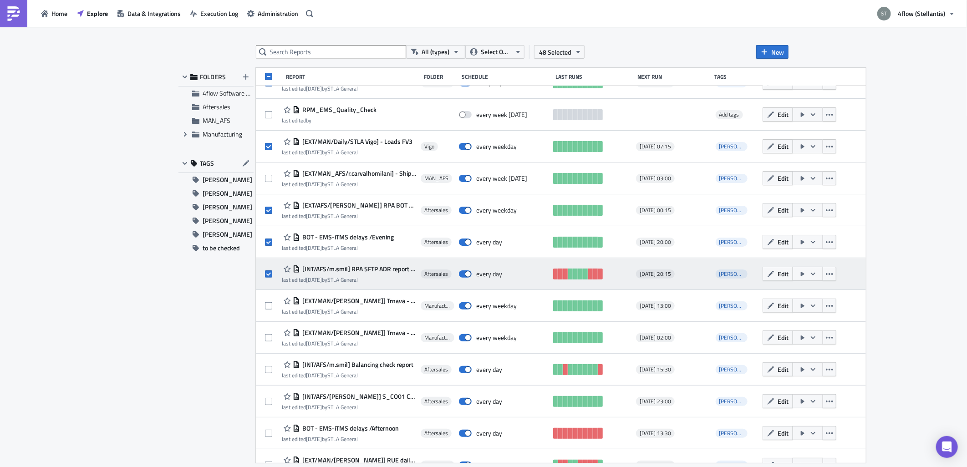
scroll to position [2429, 0]
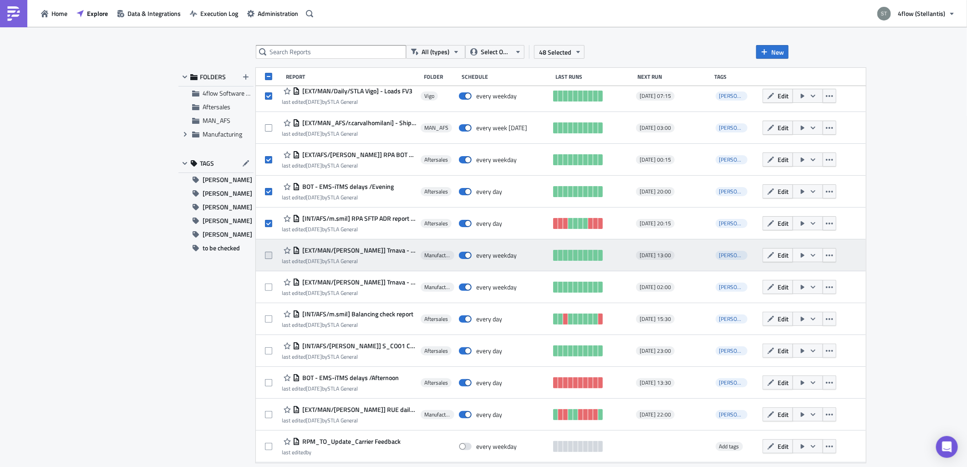
click at [269, 255] on span at bounding box center [268, 255] width 7 height 7
click at [269, 255] on input "checkbox" at bounding box center [270, 256] width 6 height 6
checkbox input "true"
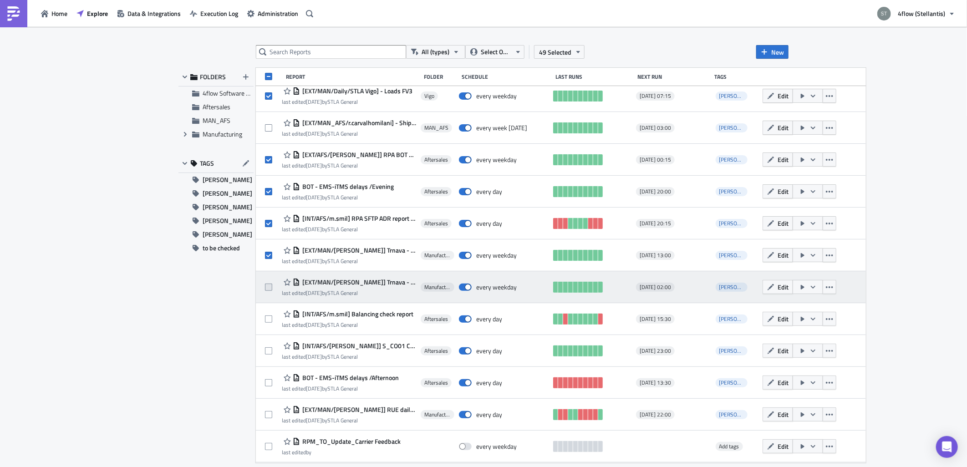
click at [270, 289] on span at bounding box center [268, 287] width 7 height 7
click at [270, 289] on input "checkbox" at bounding box center [270, 288] width 6 height 6
checkbox input "true"
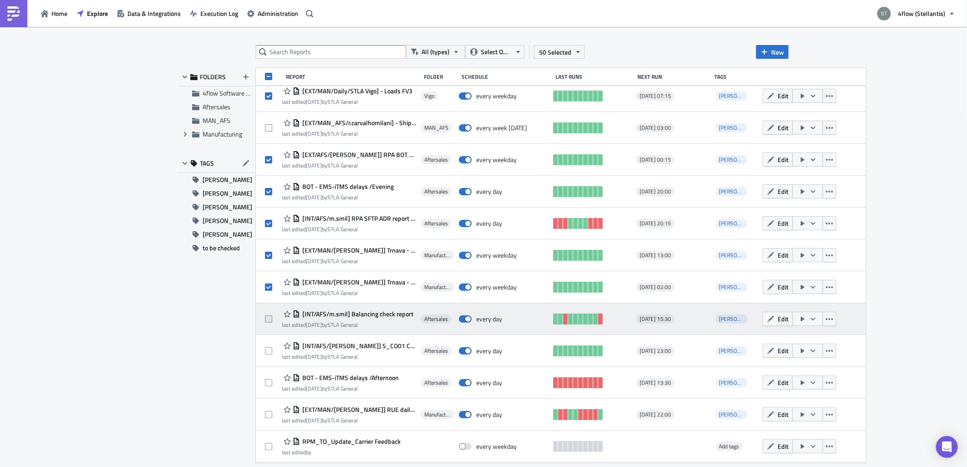
click at [269, 320] on span at bounding box center [268, 319] width 7 height 7
click at [269, 320] on input "checkbox" at bounding box center [270, 320] width 6 height 6
checkbox input "true"
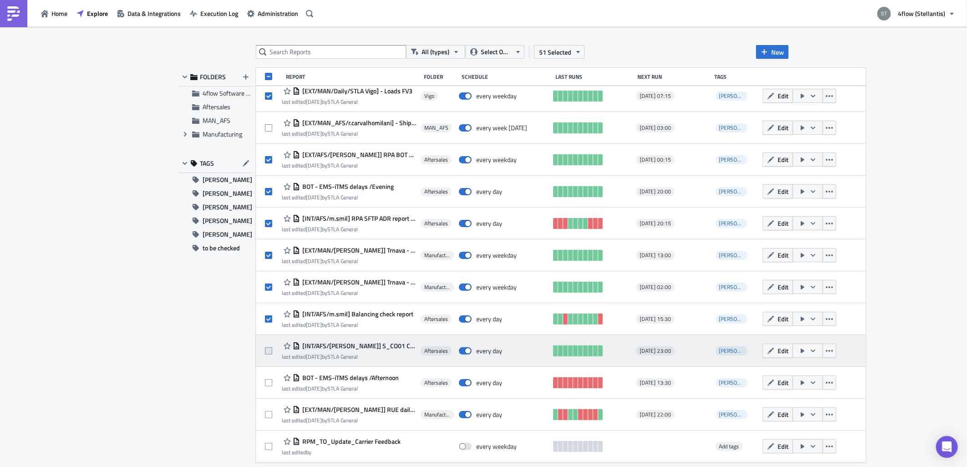
click at [267, 351] on span at bounding box center [268, 351] width 7 height 7
click at [267, 351] on input "checkbox" at bounding box center [270, 351] width 6 height 6
checkbox input "true"
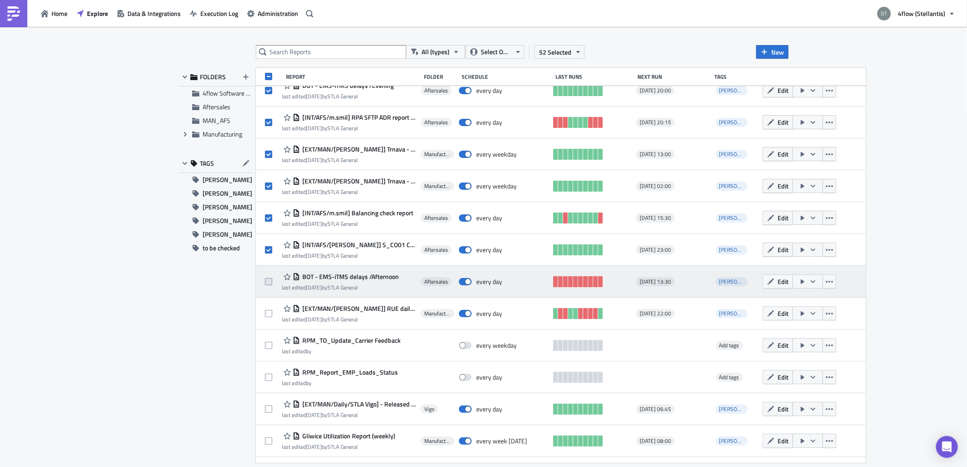
click at [266, 281] on span at bounding box center [268, 281] width 7 height 7
click at [267, 281] on input "checkbox" at bounding box center [270, 282] width 6 height 6
checkbox input "true"
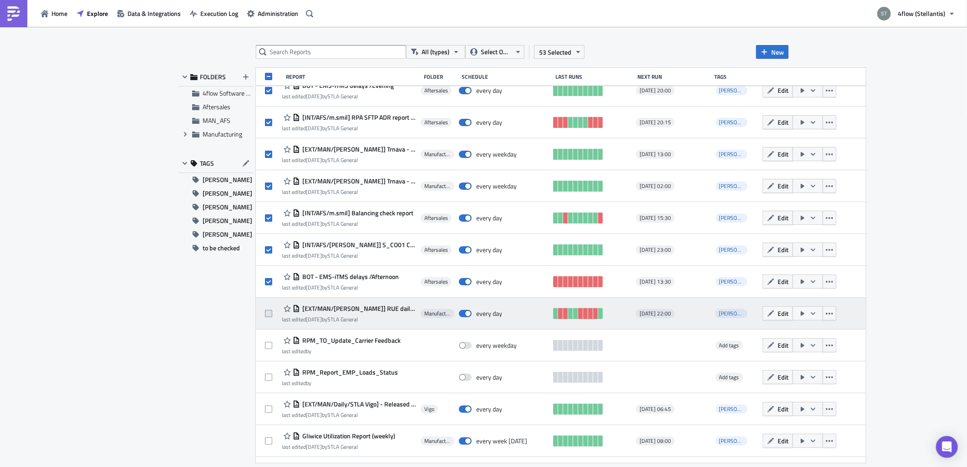
click at [269, 316] on span at bounding box center [268, 313] width 7 height 7
click at [269, 316] on input "checkbox" at bounding box center [270, 314] width 6 height 6
checkbox input "true"
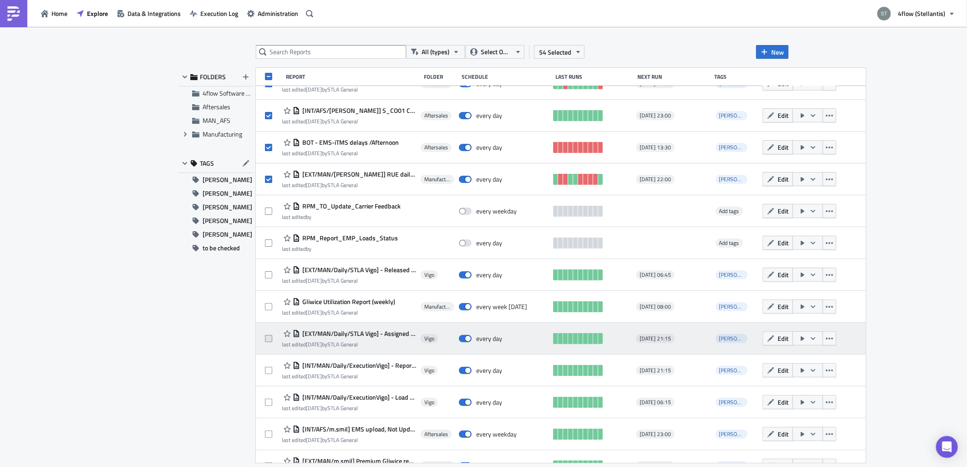
scroll to position [2682, 0]
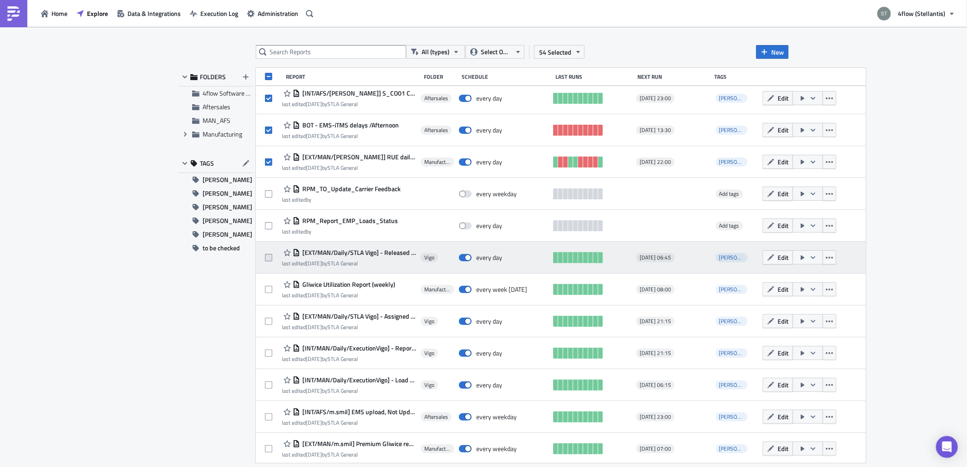
click at [270, 259] on span at bounding box center [268, 257] width 7 height 7
click at [270, 259] on input "checkbox" at bounding box center [270, 258] width 6 height 6
checkbox input "true"
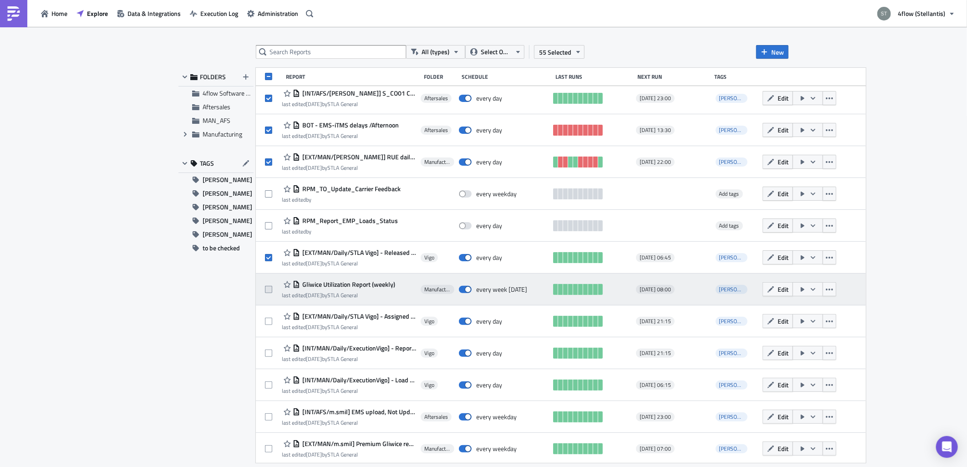
click at [270, 288] on span at bounding box center [268, 289] width 7 height 7
click at [270, 288] on input "checkbox" at bounding box center [270, 290] width 6 height 6
checkbox input "true"
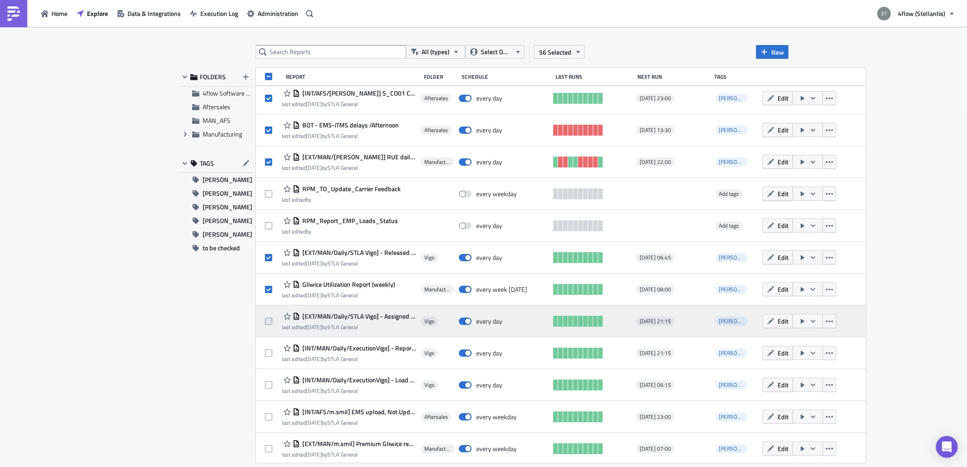
click at [270, 321] on span at bounding box center [268, 321] width 7 height 7
click at [270, 321] on input "checkbox" at bounding box center [270, 322] width 6 height 6
checkbox input "true"
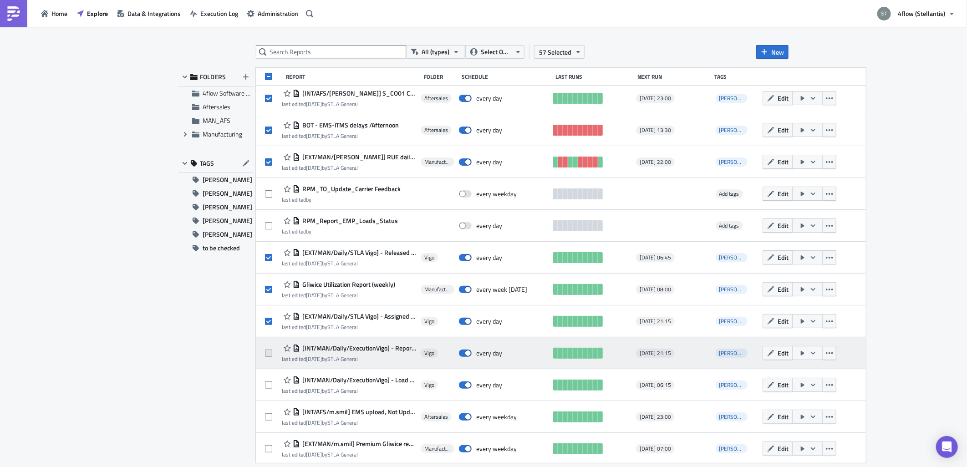
click at [272, 350] on span at bounding box center [268, 353] width 7 height 7
click at [272, 351] on input "checkbox" at bounding box center [270, 354] width 6 height 6
checkbox input "true"
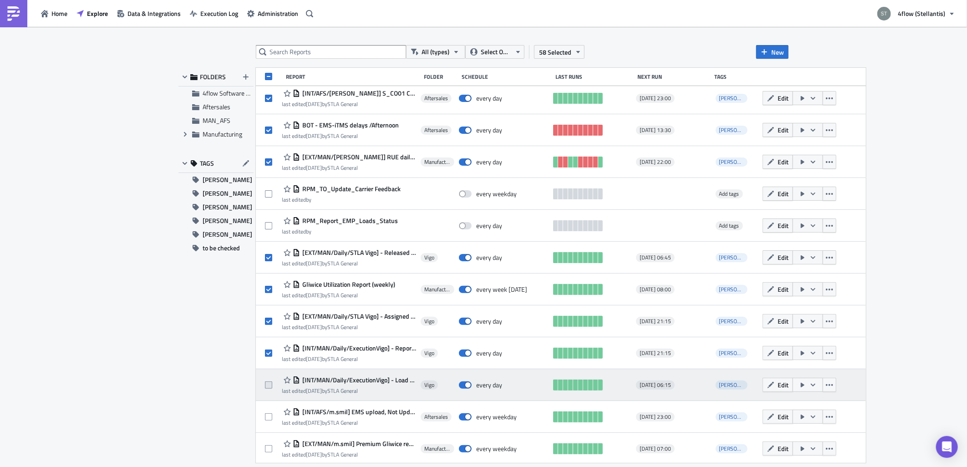
click at [272, 383] on label at bounding box center [271, 385] width 12 height 8
click at [272, 383] on input "checkbox" at bounding box center [270, 386] width 6 height 6
checkbox input "true"
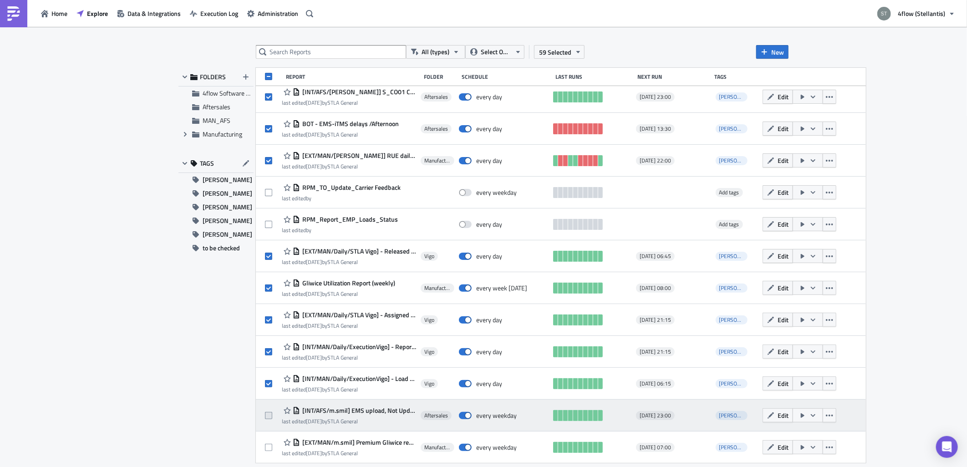
click at [268, 416] on span at bounding box center [268, 415] width 7 height 7
click at [268, 416] on input "checkbox" at bounding box center [270, 416] width 6 height 6
checkbox input "true"
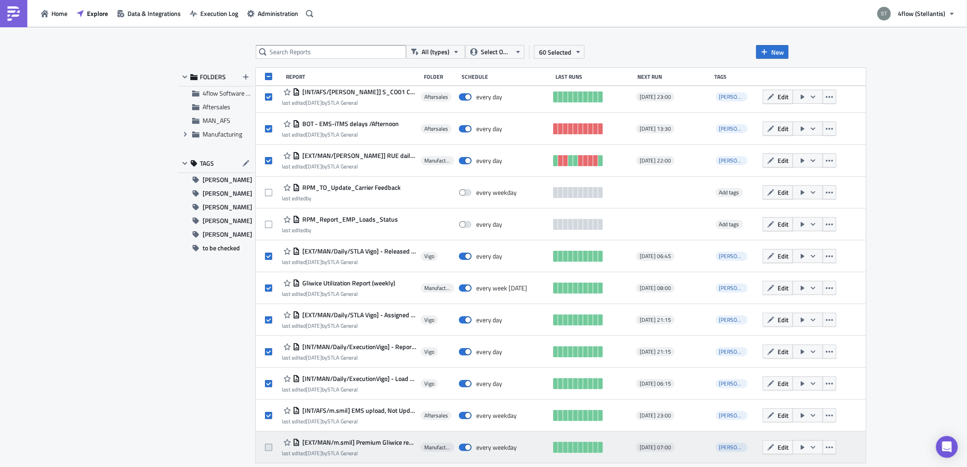
click at [269, 444] on span at bounding box center [268, 447] width 7 height 7
click at [269, 445] on input "checkbox" at bounding box center [270, 448] width 6 height 6
checkbox input "true"
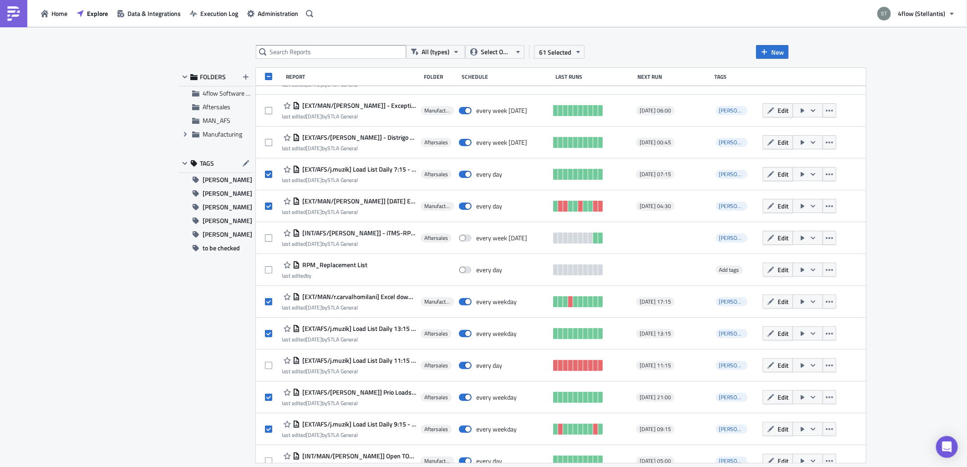
scroll to position [2024, 0]
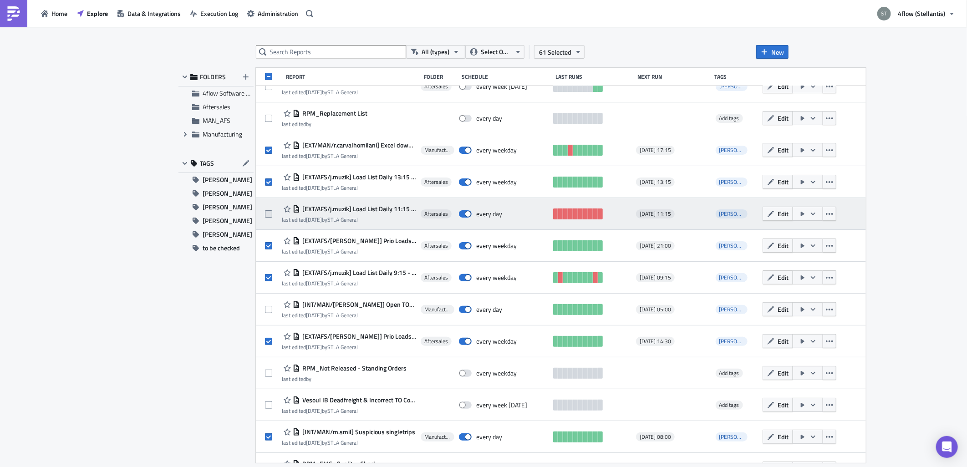
click at [271, 213] on span at bounding box center [268, 213] width 7 height 7
click at [271, 213] on input "checkbox" at bounding box center [270, 214] width 6 height 6
checkbox input "true"
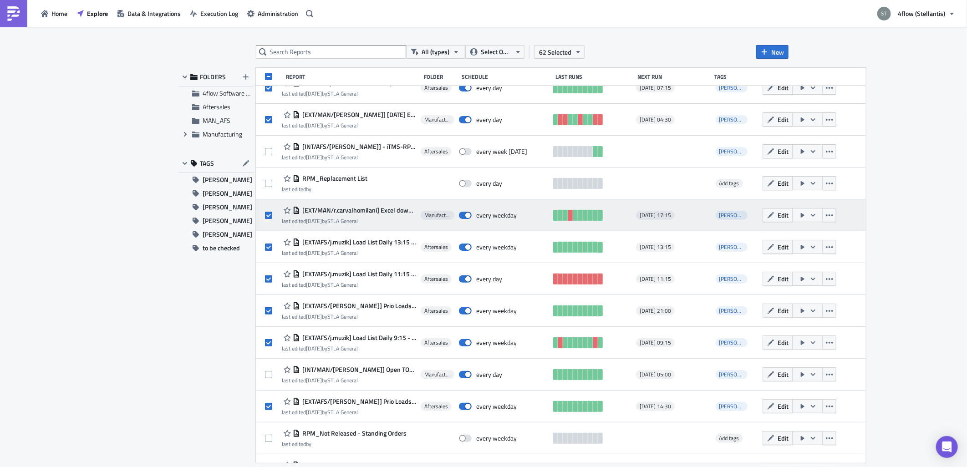
scroll to position [1974, 0]
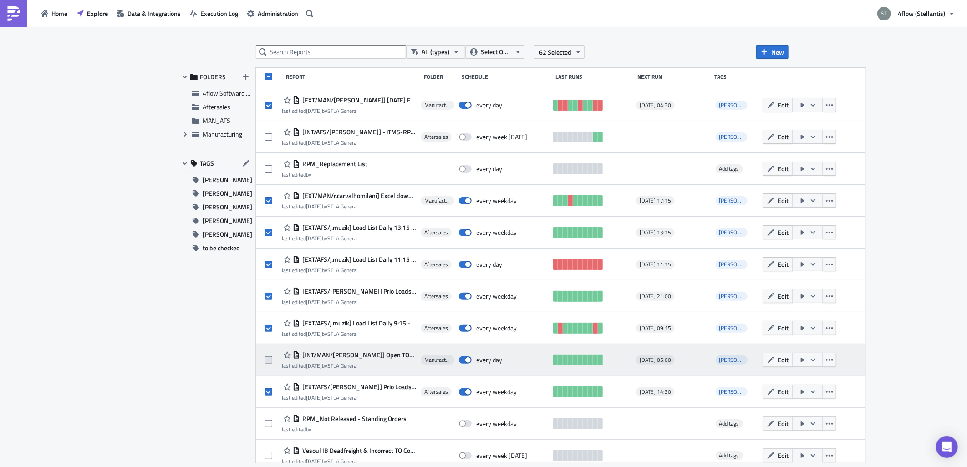
click at [269, 362] on span at bounding box center [268, 360] width 7 height 7
click at [269, 362] on input "checkbox" at bounding box center [270, 361] width 6 height 6
checkbox input "true"
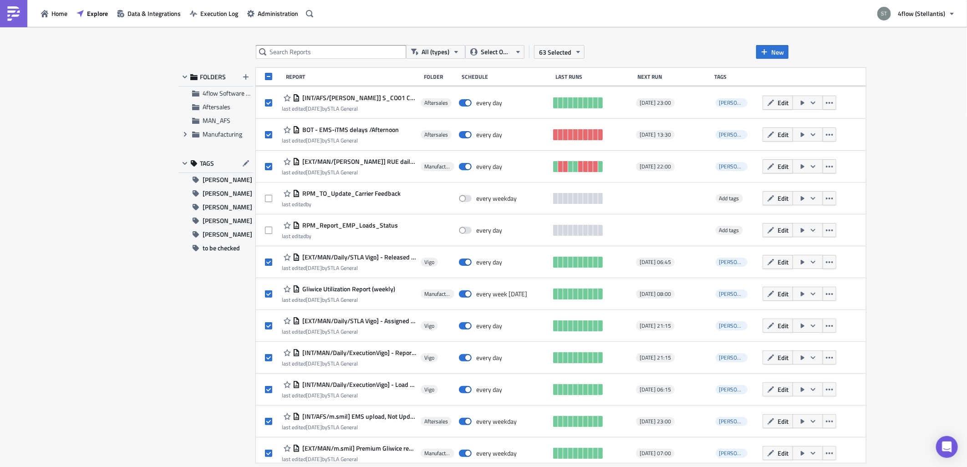
scroll to position [2683, 0]
